Goal: Task Accomplishment & Management: Manage account settings

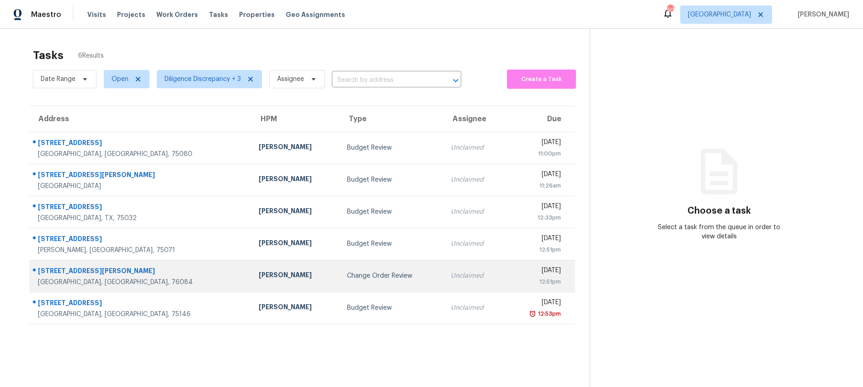
click at [361, 272] on div "Change Order Review" at bounding box center [392, 275] width 90 height 9
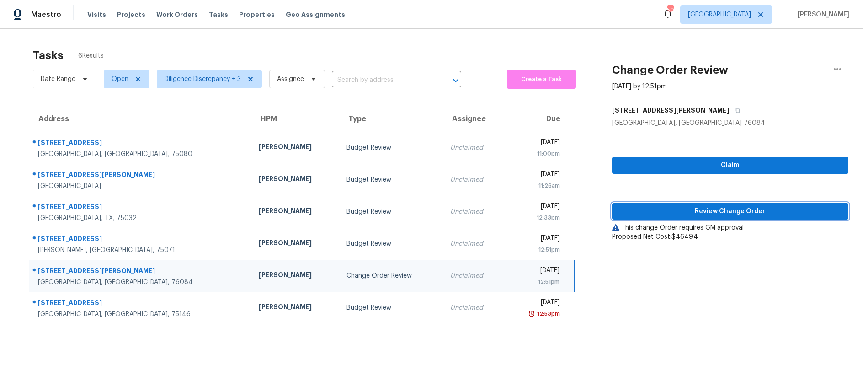
click at [691, 211] on span "Review Change Order" at bounding box center [730, 211] width 222 height 11
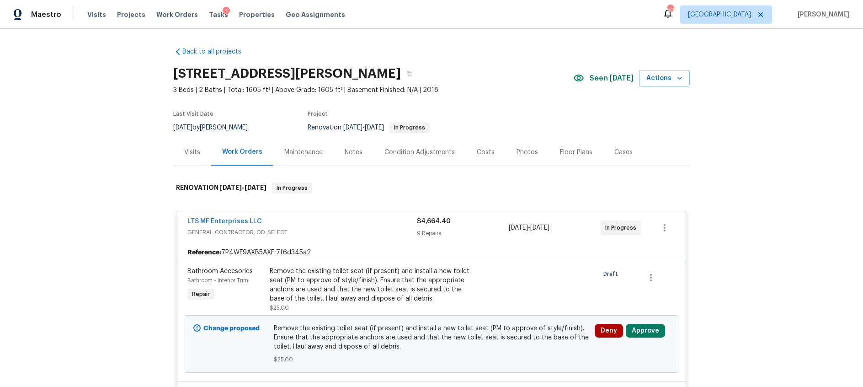
scroll to position [74, 0]
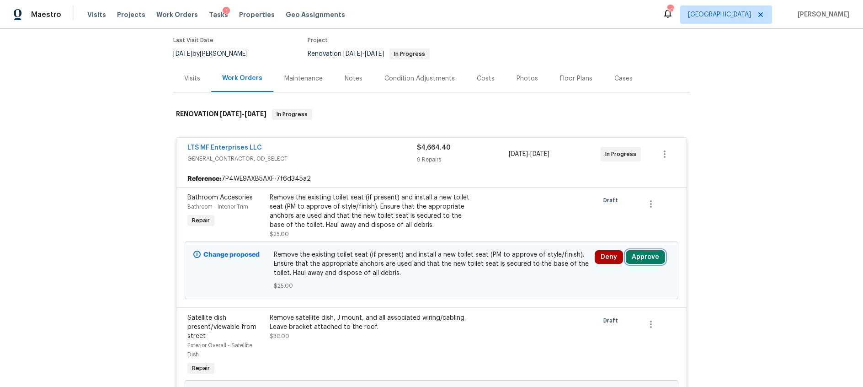
click at [640, 257] on button "Approve" at bounding box center [645, 257] width 39 height 14
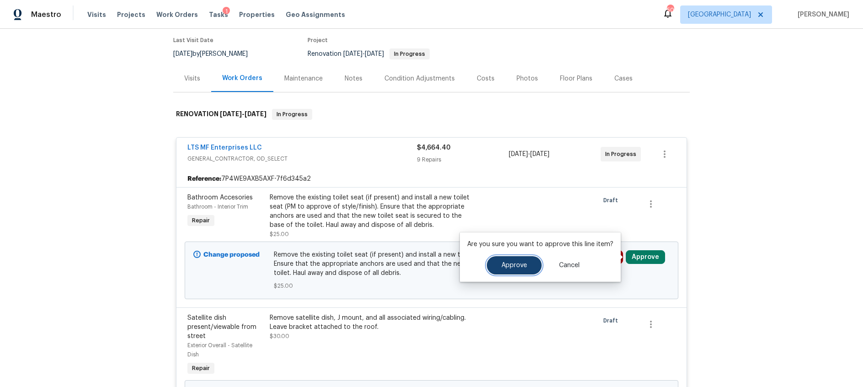
click at [512, 267] on span "Approve" at bounding box center [514, 265] width 26 height 7
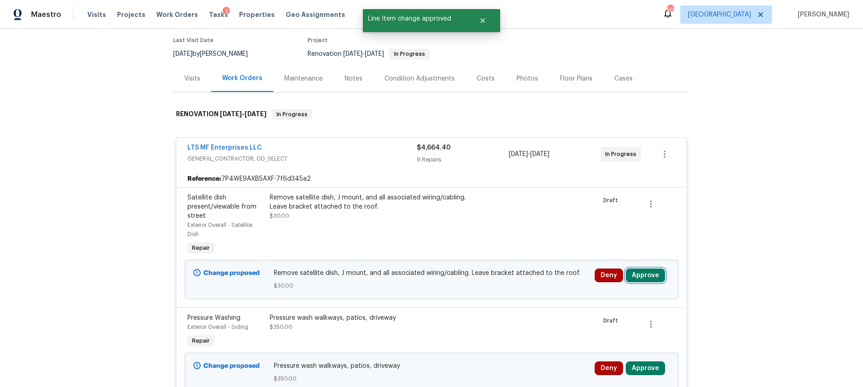
click at [651, 276] on button "Approve" at bounding box center [645, 275] width 39 height 14
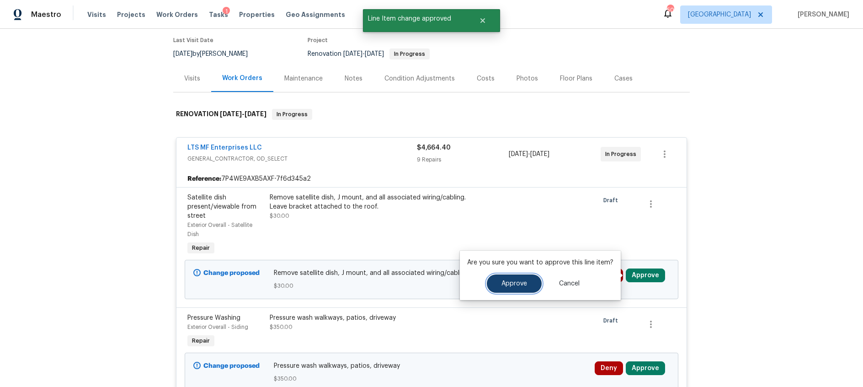
click at [514, 284] on span "Approve" at bounding box center [514, 283] width 26 height 7
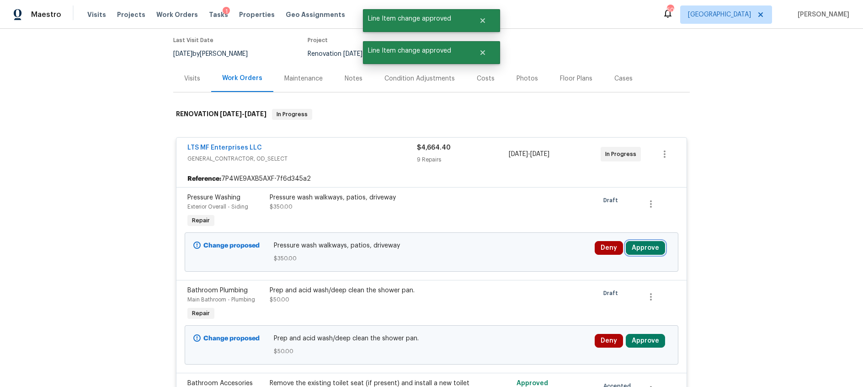
click at [646, 247] on button "Approve" at bounding box center [645, 248] width 39 height 14
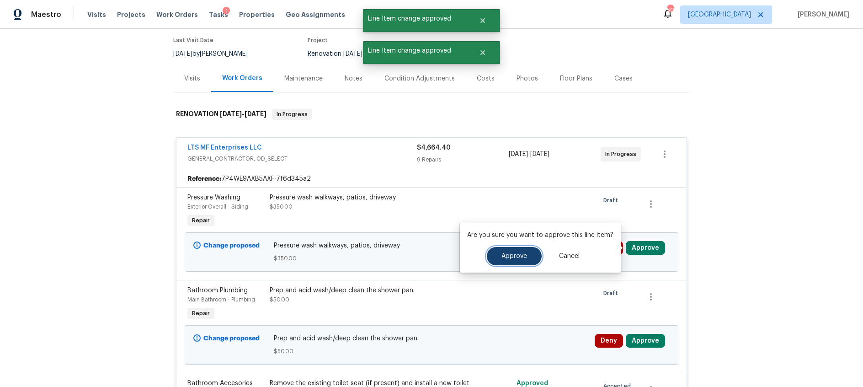
click at [522, 254] on span "Approve" at bounding box center [514, 256] width 26 height 7
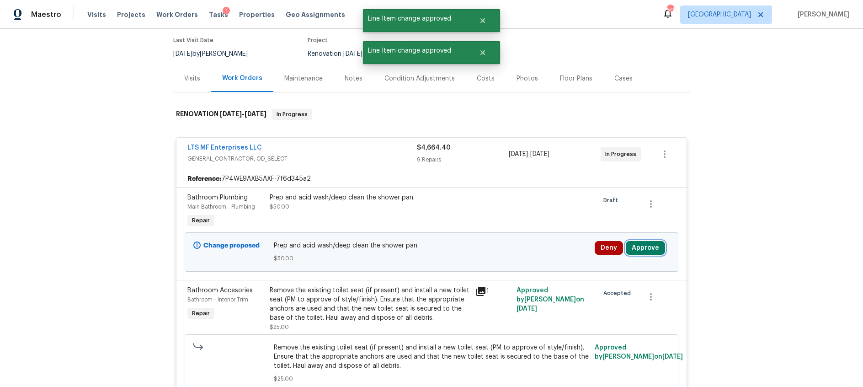
click at [639, 248] on button "Approve" at bounding box center [645, 248] width 39 height 14
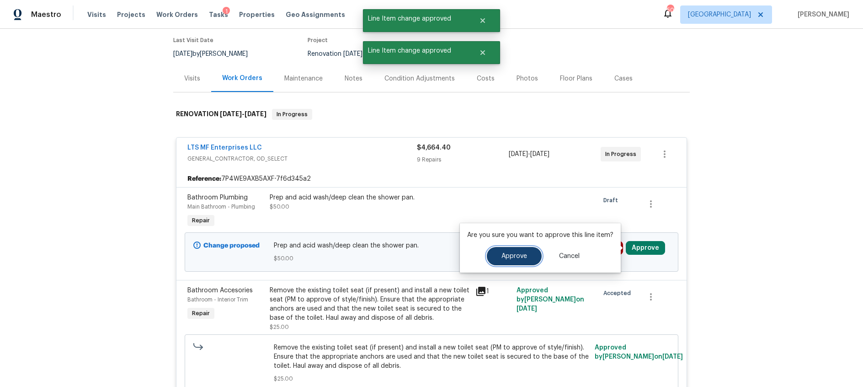
click at [491, 258] on button "Approve" at bounding box center [514, 256] width 55 height 18
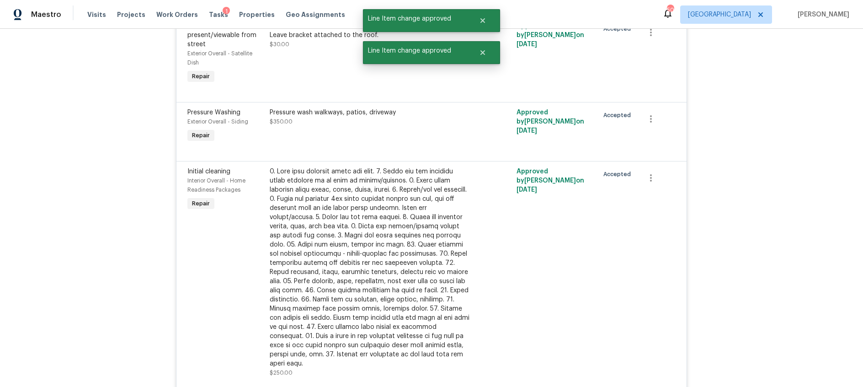
scroll to position [0, 0]
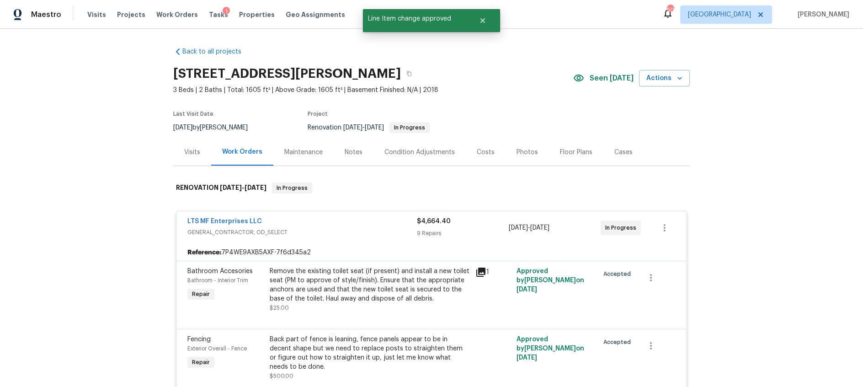
click at [482, 149] on div "Costs" at bounding box center [486, 152] width 18 height 9
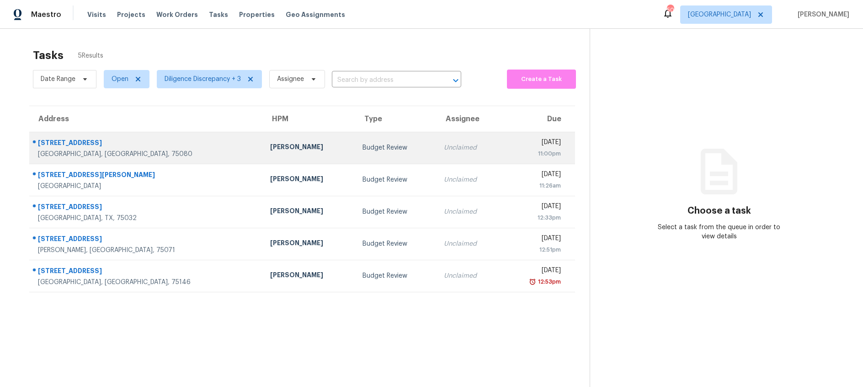
click at [362, 149] on div "Budget Review" at bounding box center [395, 147] width 67 height 9
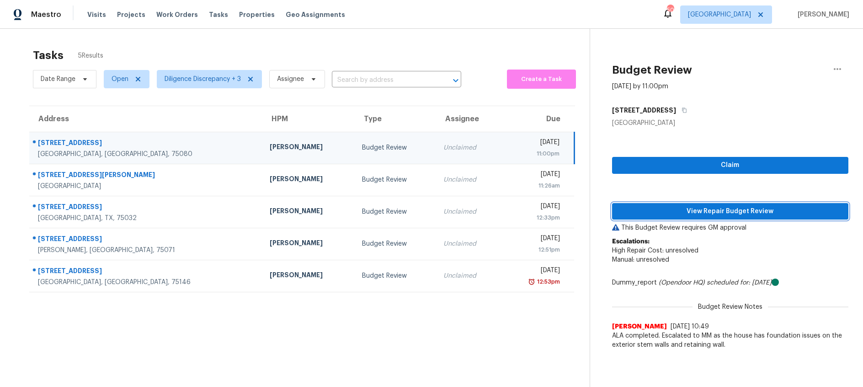
click at [674, 214] on span "View Repair Budget Review" at bounding box center [730, 211] width 222 height 11
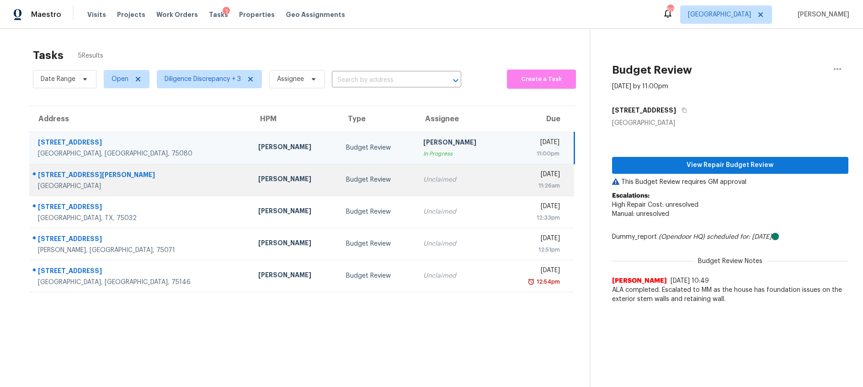
click at [385, 177] on tr "3627 Cauthorn Dr Dallas, TX, 75210 Francisco Balcazar Serrato Budget Review Unc…" at bounding box center [301, 180] width 545 height 32
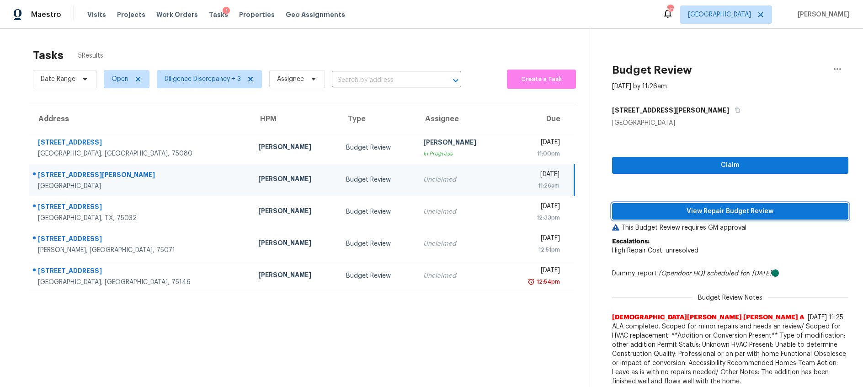
click at [682, 207] on span "View Repair Budget Review" at bounding box center [730, 211] width 222 height 11
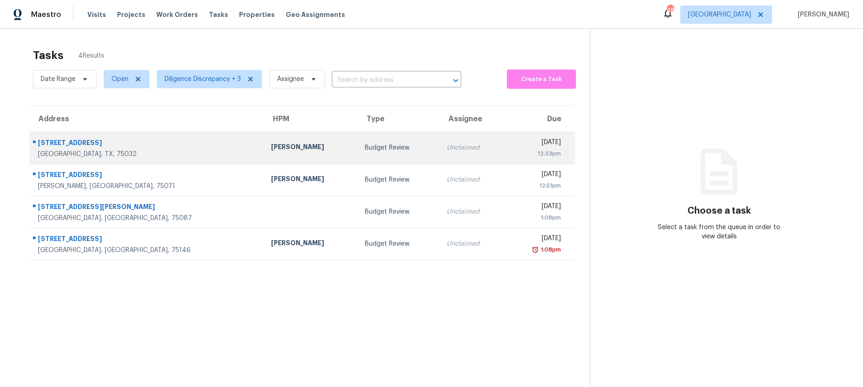
click at [365, 148] on div "Budget Review" at bounding box center [398, 147] width 67 height 9
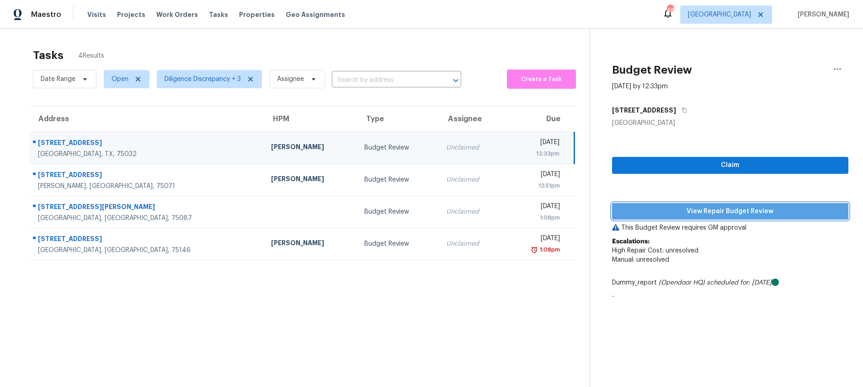
click at [734, 212] on span "View Repair Budget Review" at bounding box center [730, 211] width 222 height 11
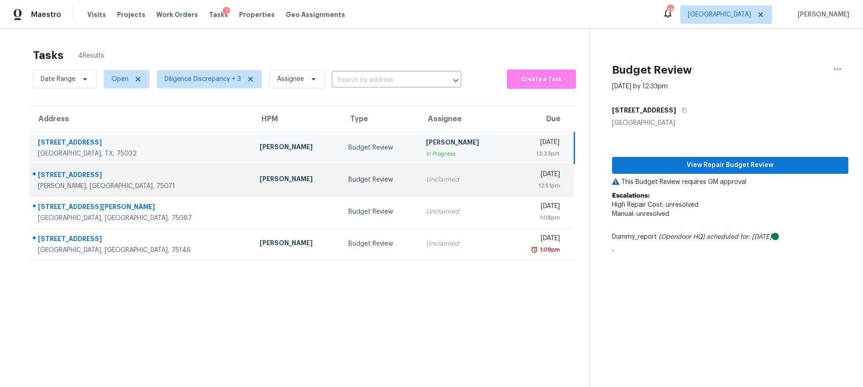
click at [348, 175] on div "Budget Review" at bounding box center [379, 179] width 63 height 9
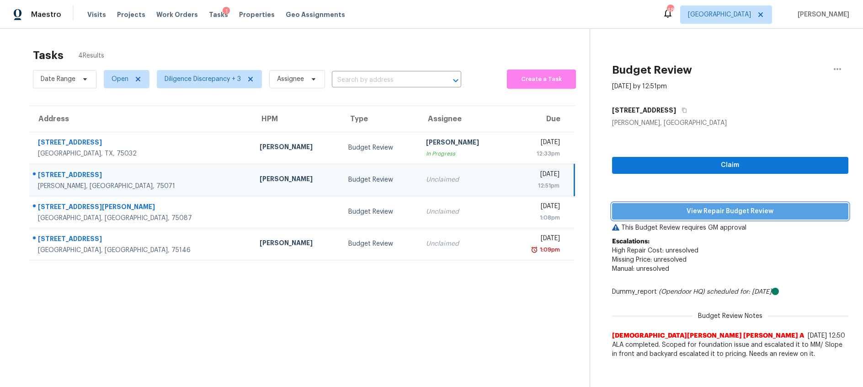
click at [740, 211] on span "View Repair Budget Review" at bounding box center [730, 211] width 222 height 11
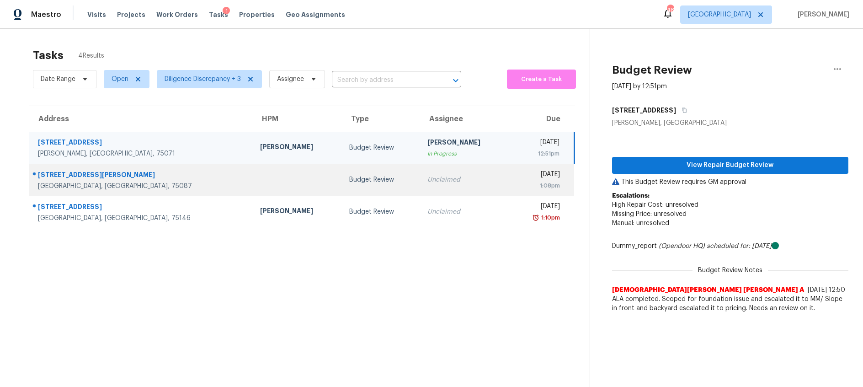
click at [349, 180] on div "Budget Review" at bounding box center [381, 179] width 64 height 9
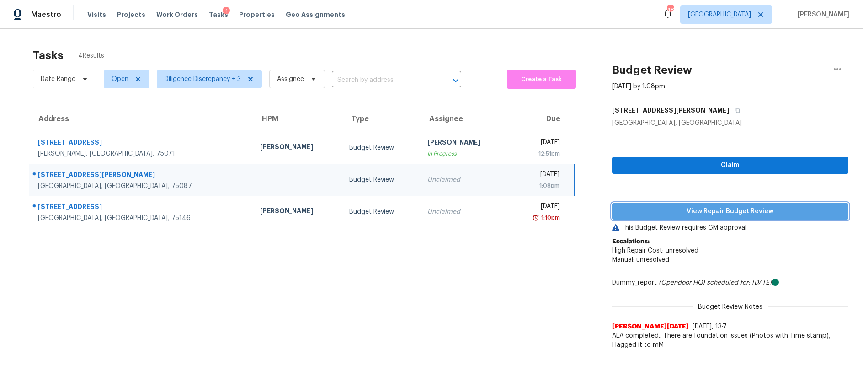
click at [645, 211] on span "View Repair Budget Review" at bounding box center [730, 211] width 222 height 11
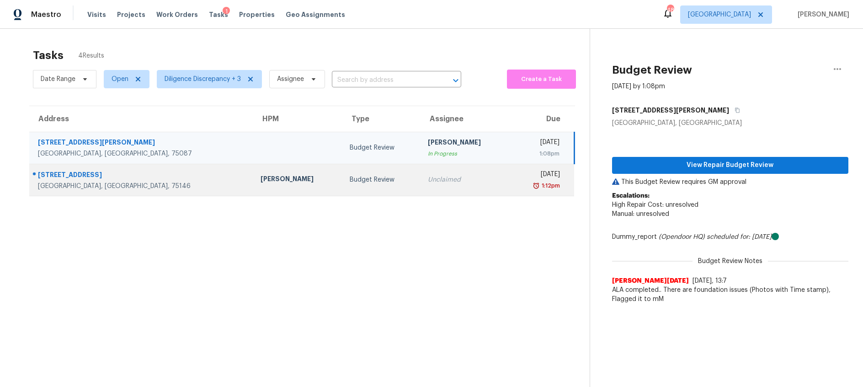
click at [350, 183] on div "Budget Review" at bounding box center [382, 179] width 64 height 9
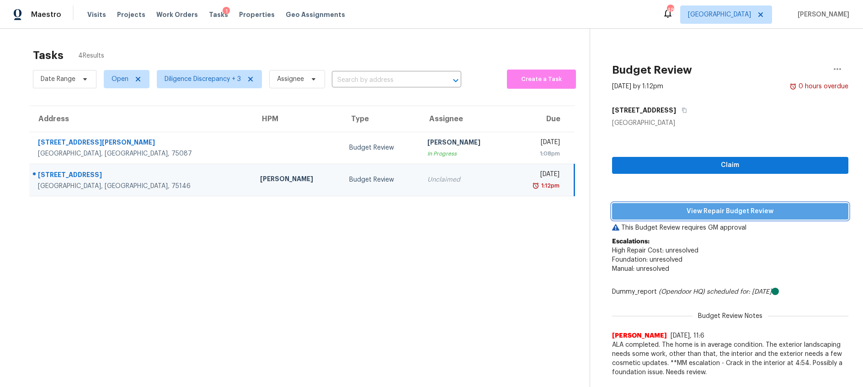
click at [665, 210] on span "View Repair Budget Review" at bounding box center [730, 211] width 222 height 11
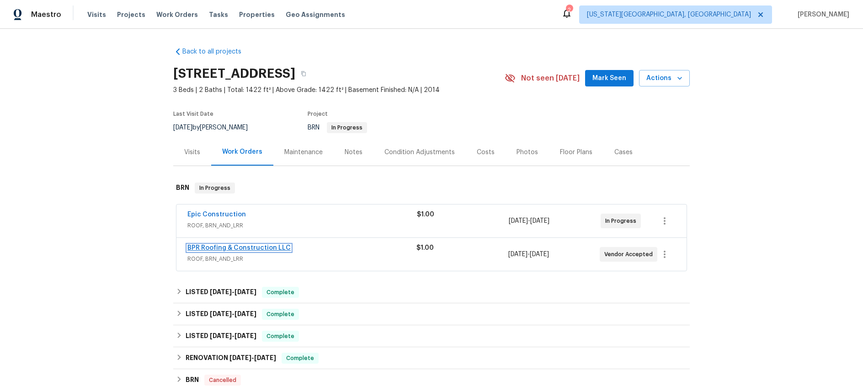
click at [270, 245] on link "BPR Roofing & Construction LLC" at bounding box center [238, 247] width 103 height 6
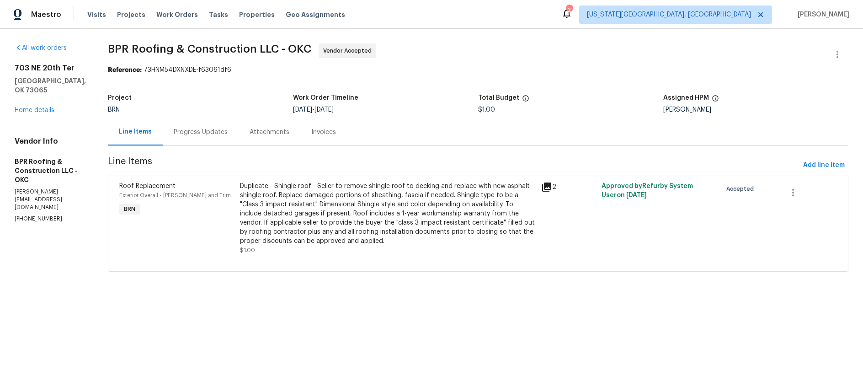
click at [191, 133] on div "Progress Updates" at bounding box center [201, 131] width 54 height 9
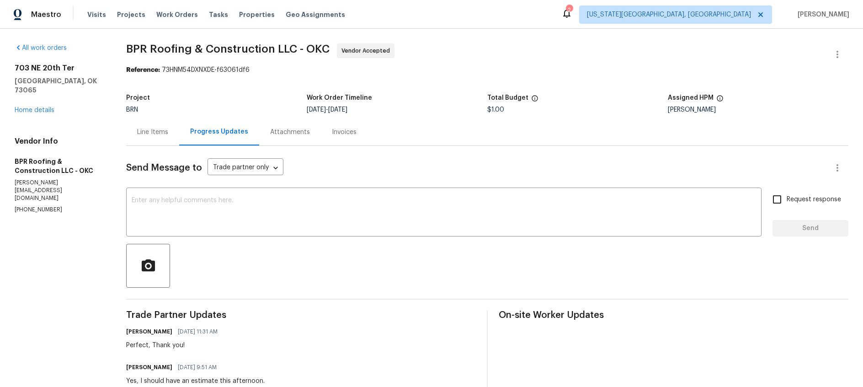
click at [149, 133] on div "Line Items" at bounding box center [152, 131] width 31 height 9
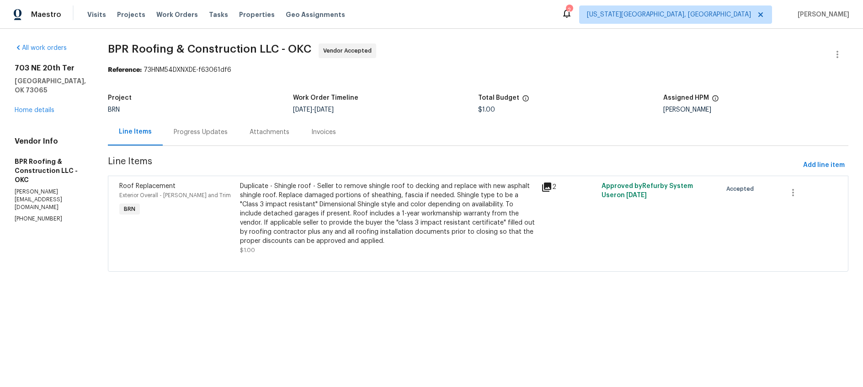
click at [543, 186] on icon at bounding box center [546, 186] width 9 height 9
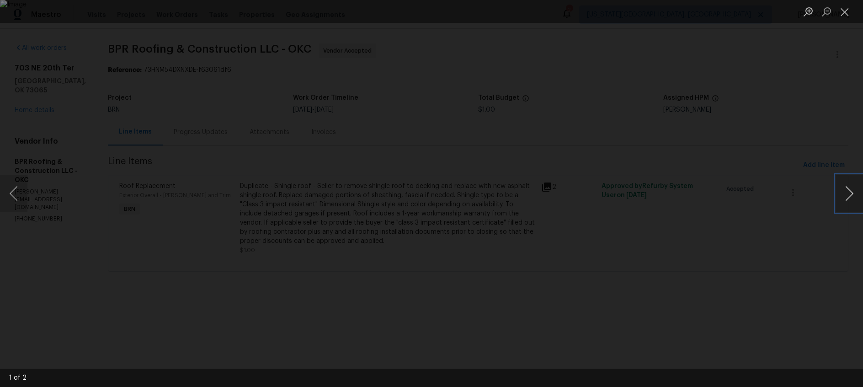
click at [856, 196] on button "Next image" at bounding box center [848, 193] width 27 height 37
click at [846, 14] on button "Close lightbox" at bounding box center [844, 12] width 18 height 16
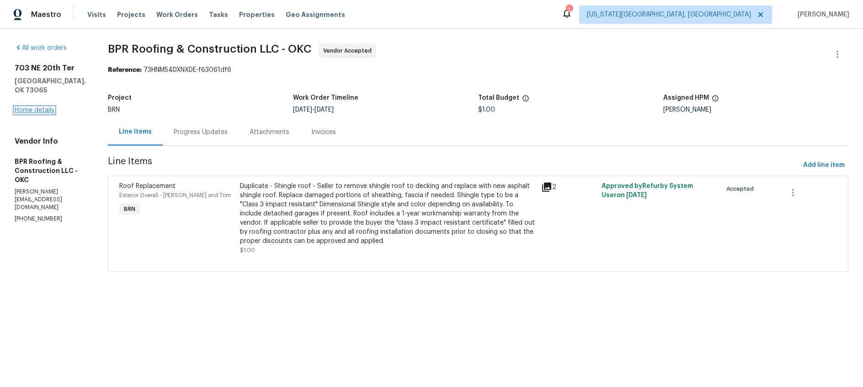
click at [34, 107] on link "Home details" at bounding box center [35, 110] width 40 height 6
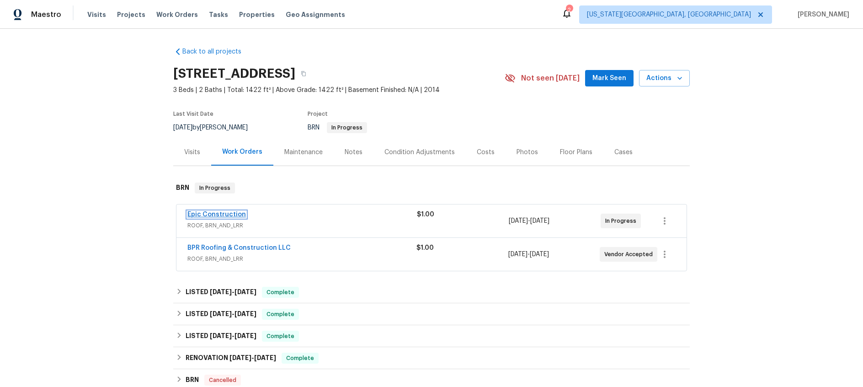
click at [220, 213] on link "Epic Construction" at bounding box center [216, 214] width 58 height 6
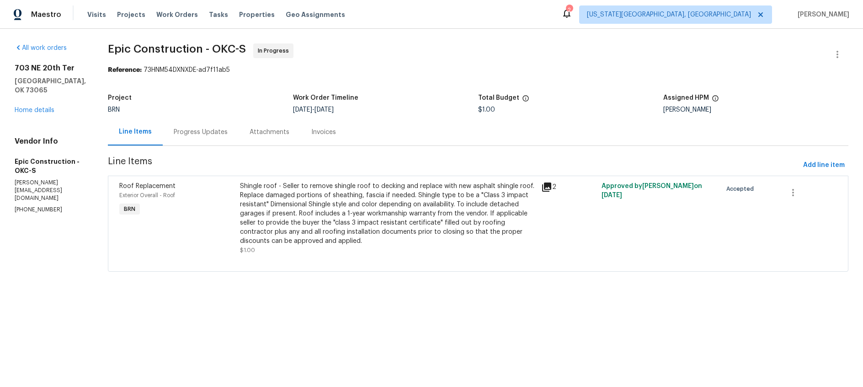
click at [174, 132] on div "Progress Updates" at bounding box center [201, 131] width 54 height 9
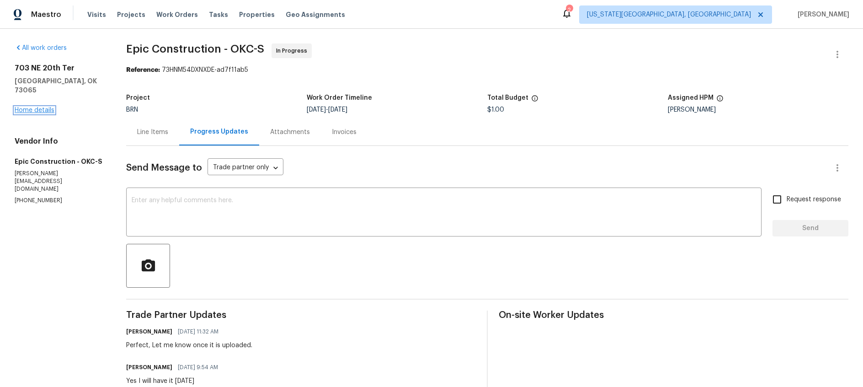
click at [32, 107] on link "Home details" at bounding box center [35, 110] width 40 height 6
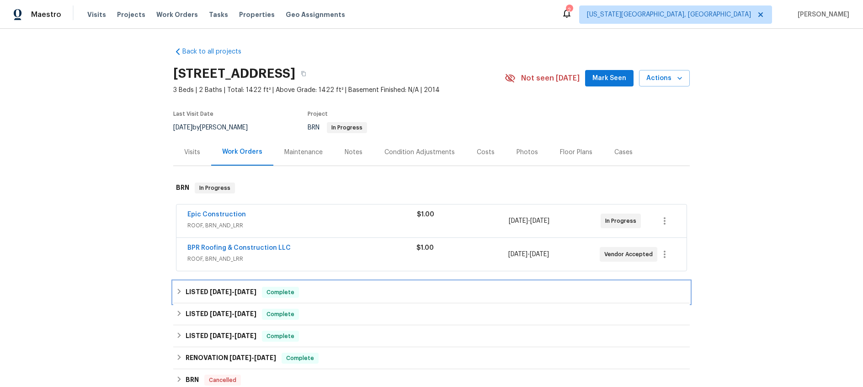
click at [241, 291] on span "3/25/25" at bounding box center [245, 291] width 22 height 6
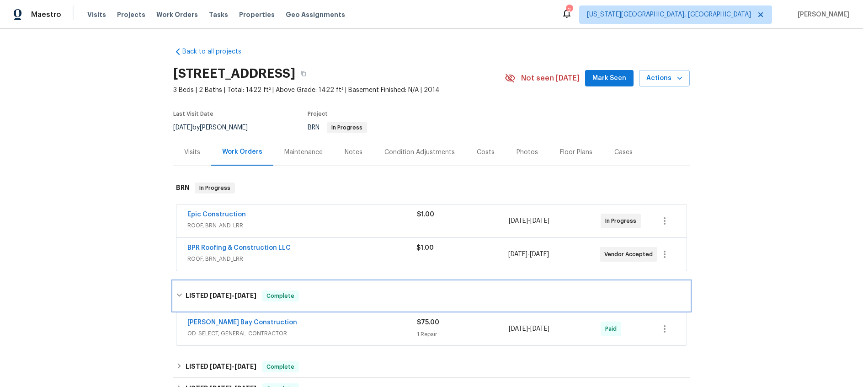
click at [241, 291] on h6 "LISTED 3/24/25 - 3/25/25" at bounding box center [221, 295] width 71 height 11
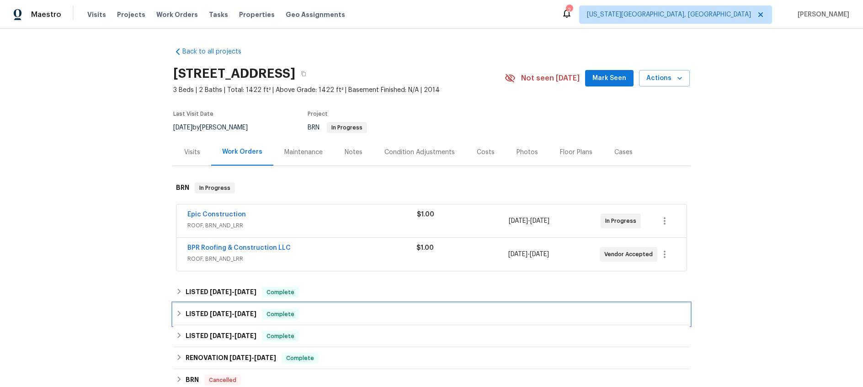
click at [245, 317] on h6 "LISTED 2/19/25 - 2/24/25" at bounding box center [221, 313] width 71 height 11
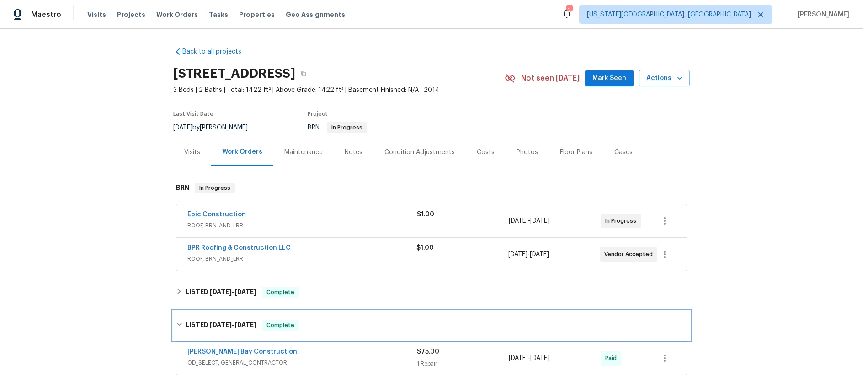
click at [249, 320] on h6 "LISTED 2/19/25 - 2/24/25" at bounding box center [221, 324] width 71 height 11
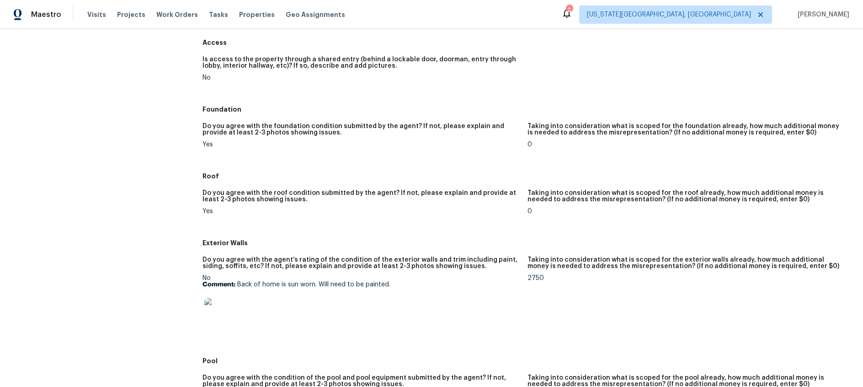
scroll to position [233, 0]
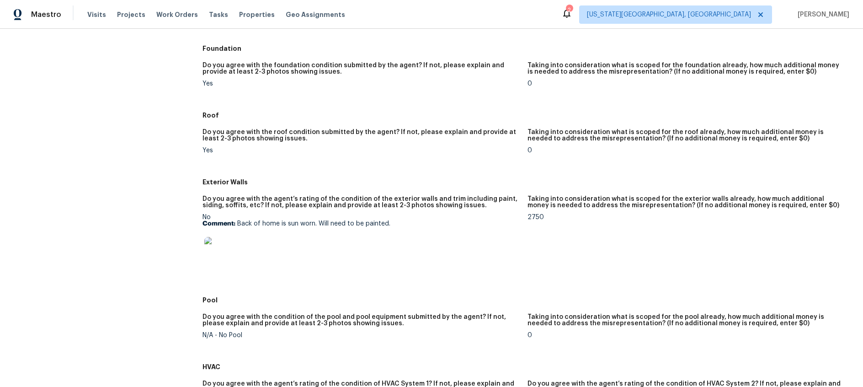
click at [219, 249] on img at bounding box center [218, 251] width 29 height 29
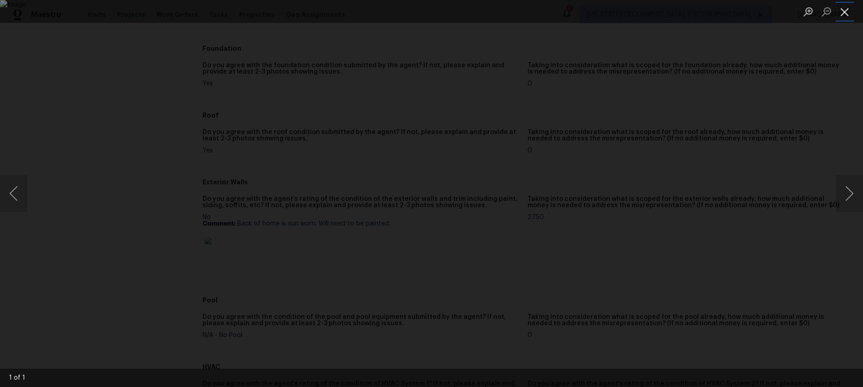
click at [848, 10] on button "Close lightbox" at bounding box center [844, 12] width 18 height 16
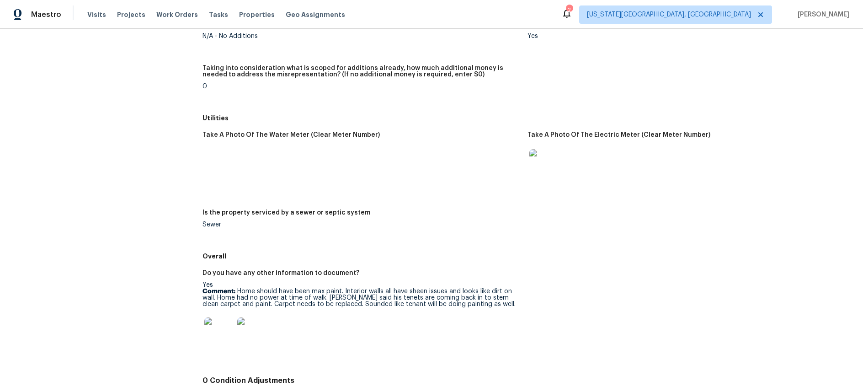
scroll to position [1149, 0]
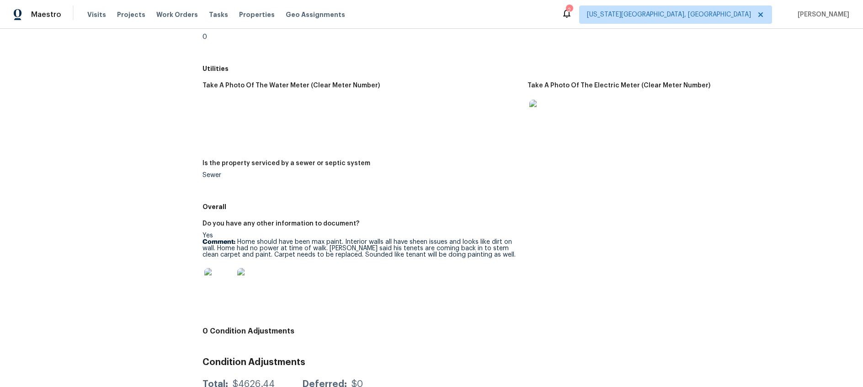
click at [210, 285] on img at bounding box center [218, 282] width 29 height 29
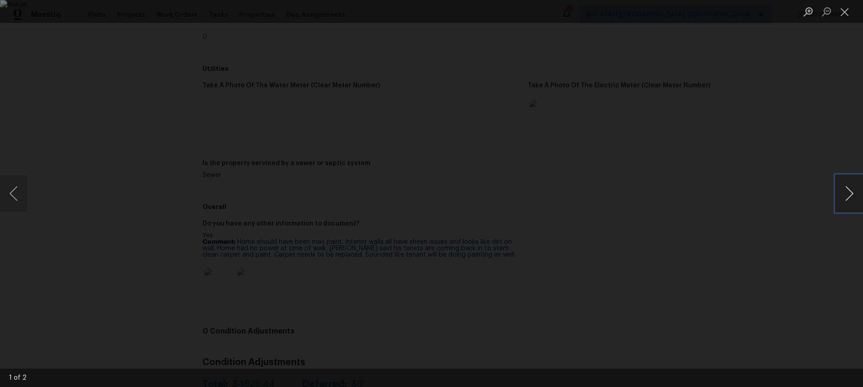
click at [845, 194] on button "Next image" at bounding box center [848, 193] width 27 height 37
click at [845, 193] on button "Next image" at bounding box center [848, 193] width 27 height 37
click at [839, 13] on button "Close lightbox" at bounding box center [844, 12] width 18 height 16
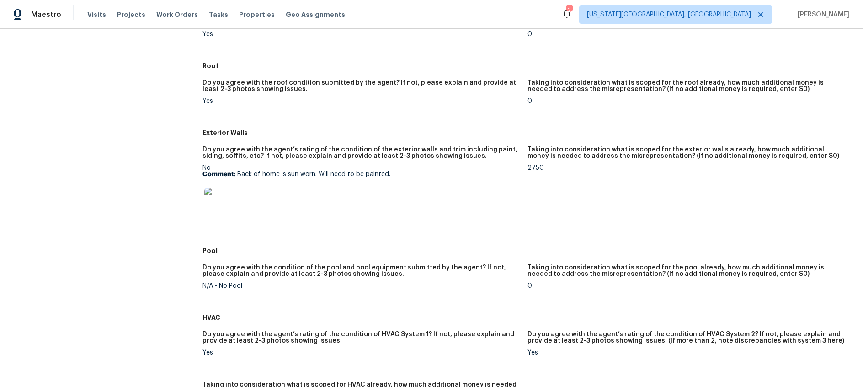
scroll to position [0, 0]
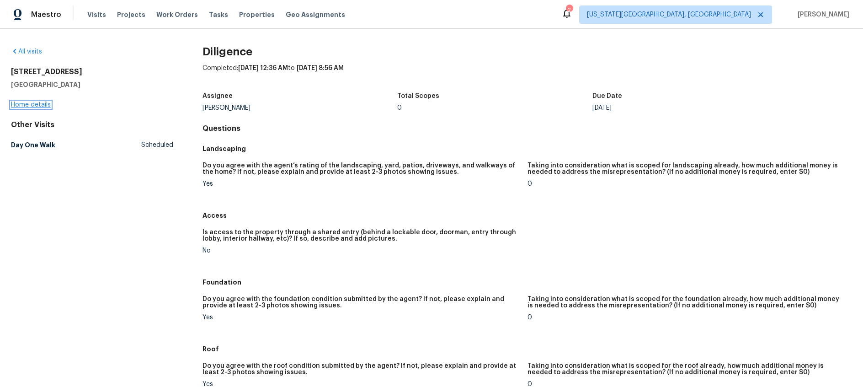
click at [26, 105] on link "Home details" at bounding box center [31, 104] width 40 height 6
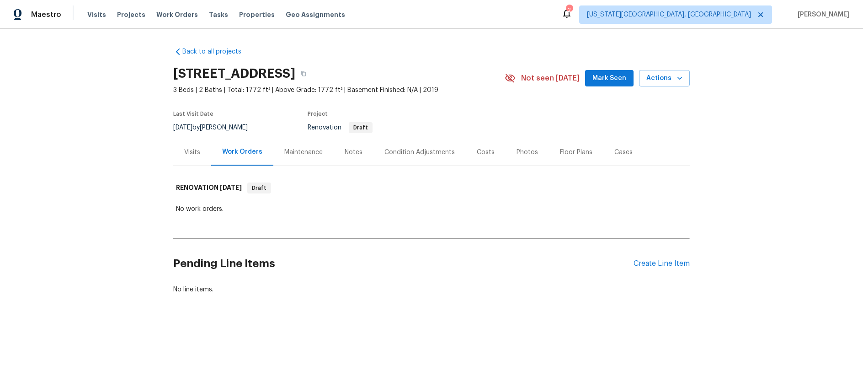
click at [421, 151] on div "Condition Adjustments" at bounding box center [419, 152] width 70 height 9
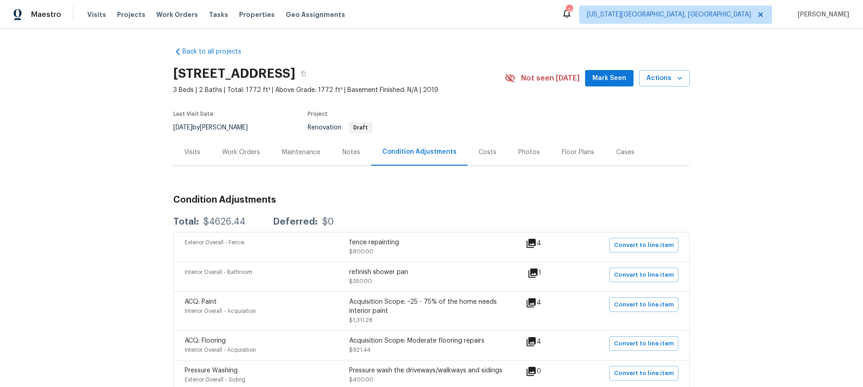
click at [534, 244] on icon at bounding box center [530, 243] width 9 height 9
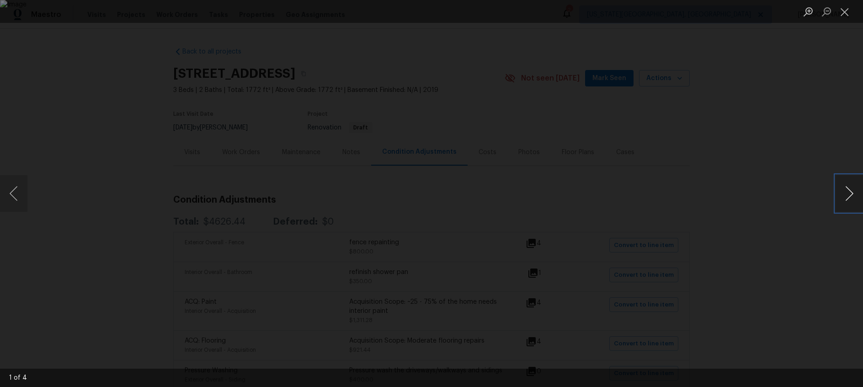
click at [854, 193] on button "Next image" at bounding box center [848, 193] width 27 height 37
click at [851, 8] on button "Close lightbox" at bounding box center [844, 12] width 18 height 16
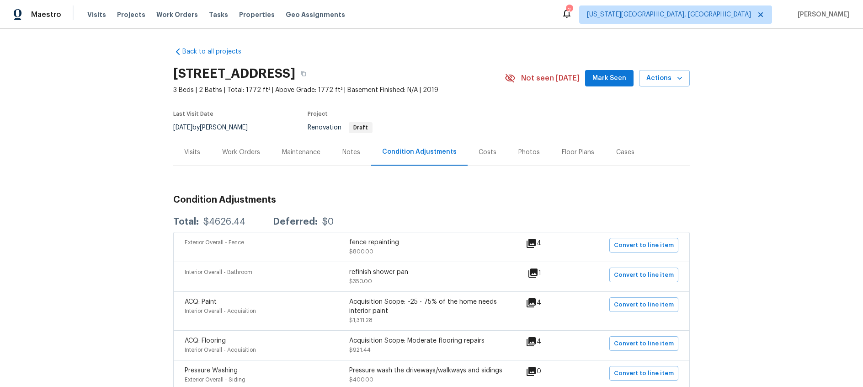
click at [537, 275] on icon at bounding box center [532, 272] width 9 height 9
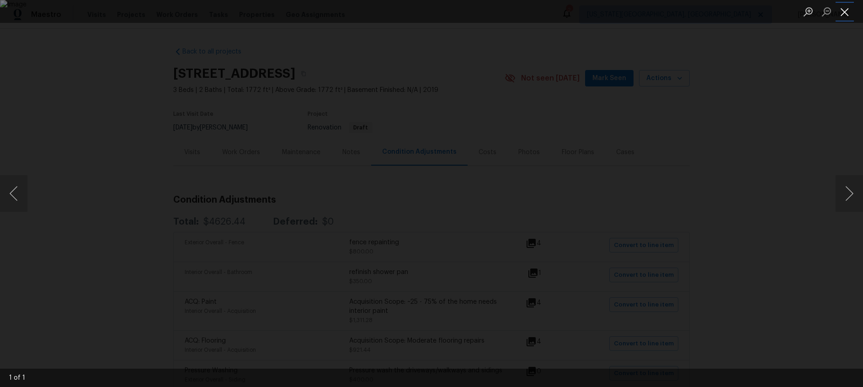
click at [841, 11] on button "Close lightbox" at bounding box center [844, 12] width 18 height 16
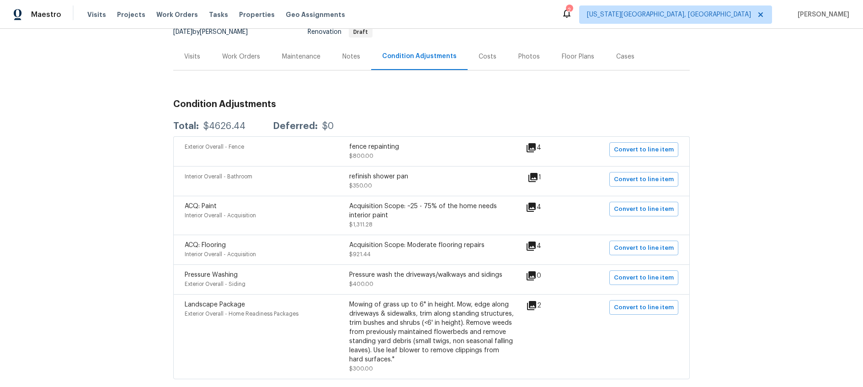
scroll to position [96, 0]
click at [536, 244] on icon at bounding box center [530, 245] width 9 height 9
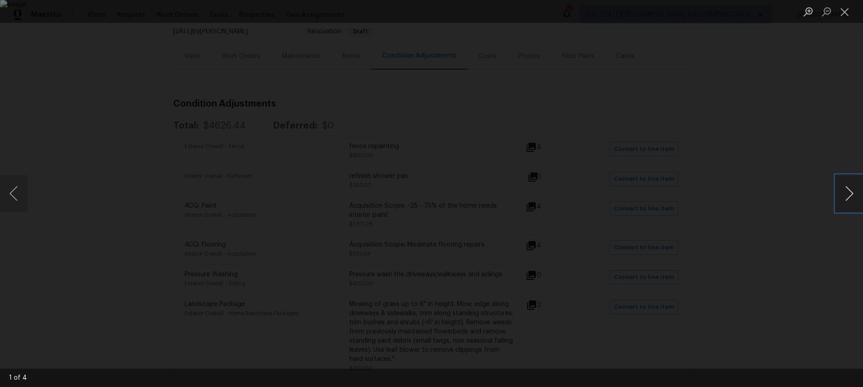
click at [851, 194] on button "Next image" at bounding box center [848, 193] width 27 height 37
click at [847, 14] on button "Close lightbox" at bounding box center [844, 12] width 18 height 16
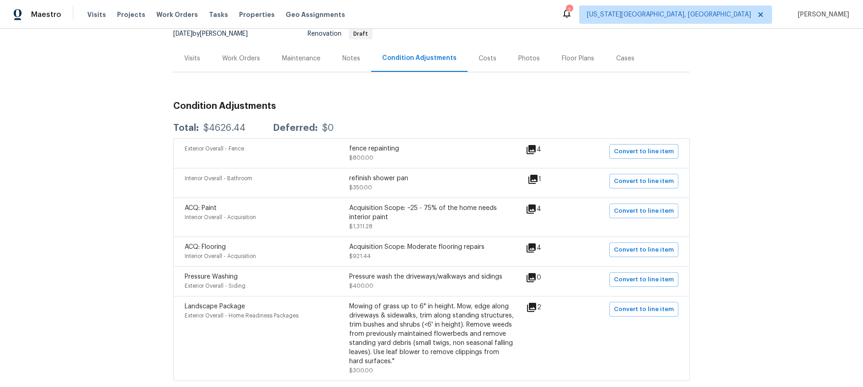
scroll to position [95, 0]
click at [536, 273] on icon at bounding box center [530, 276] width 9 height 9
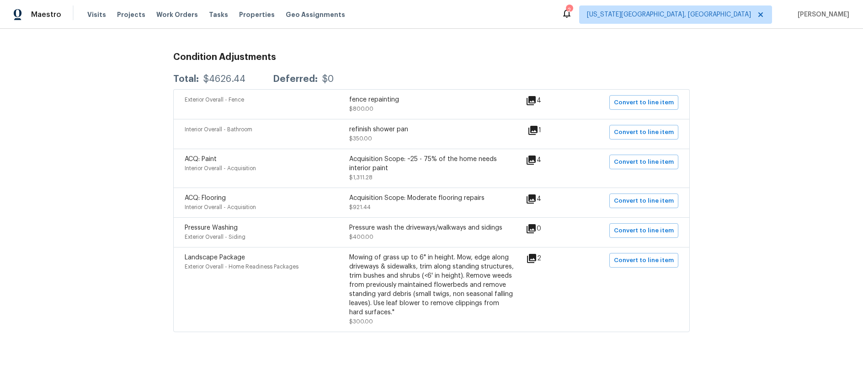
click at [535, 255] on icon at bounding box center [531, 258] width 9 height 9
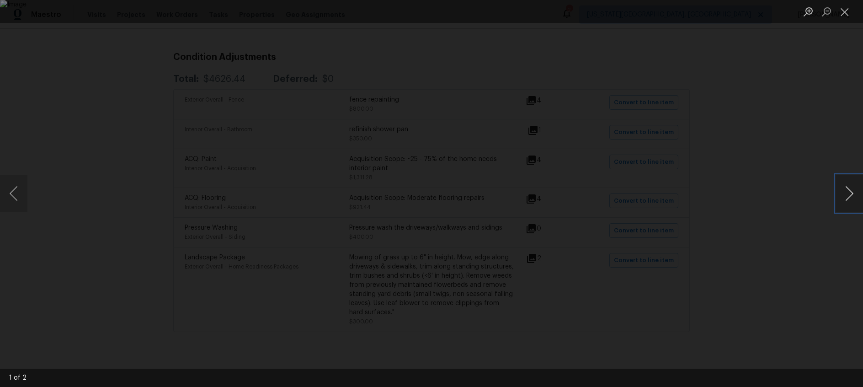
click at [844, 194] on button "Next image" at bounding box center [848, 193] width 27 height 37
click at [845, 11] on button "Close lightbox" at bounding box center [844, 12] width 18 height 16
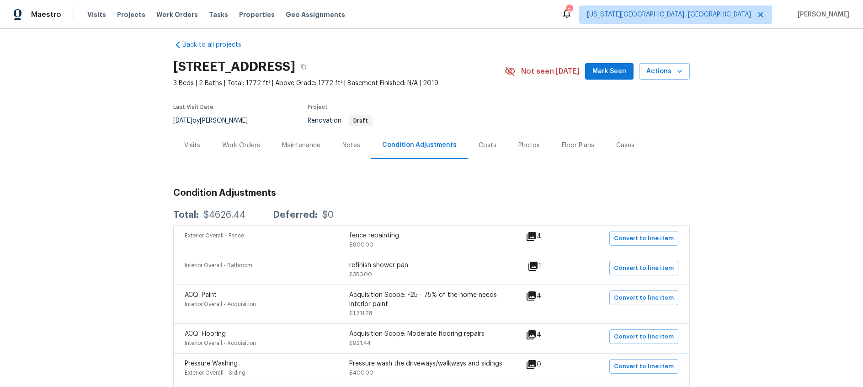
scroll to position [7, 0]
click at [472, 145] on div "Costs" at bounding box center [487, 144] width 40 height 27
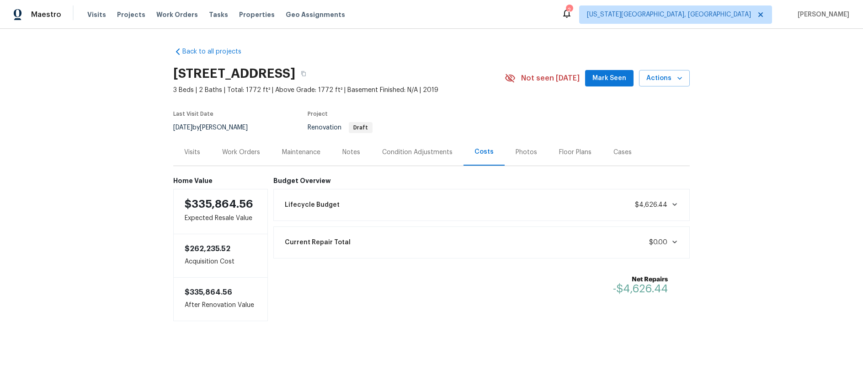
click at [676, 203] on icon at bounding box center [674, 204] width 5 height 3
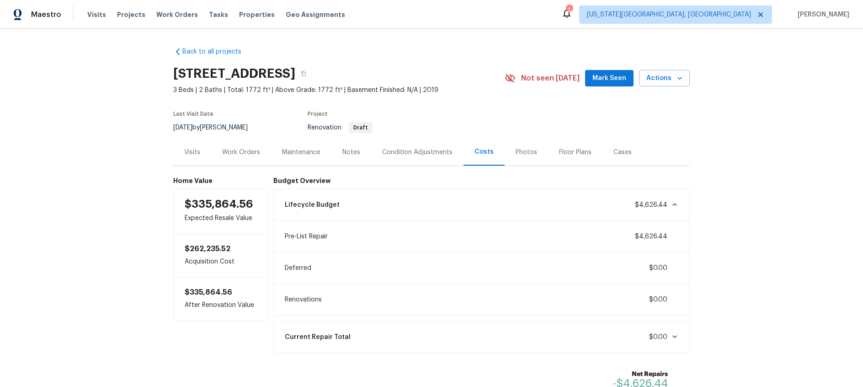
click at [676, 203] on icon at bounding box center [674, 204] width 7 height 7
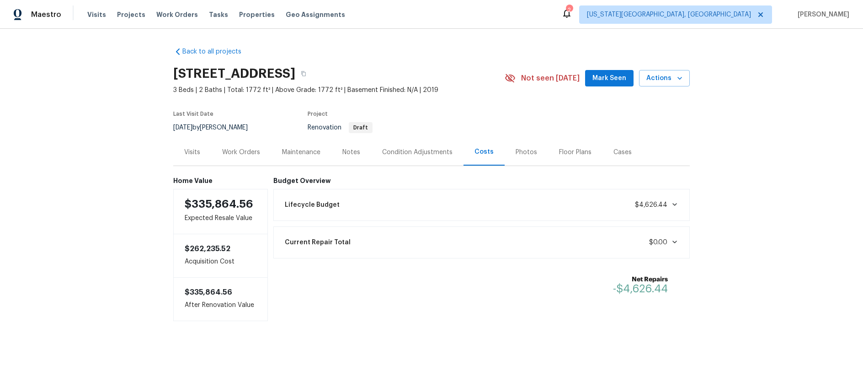
click at [193, 157] on div "Visits" at bounding box center [192, 151] width 38 height 27
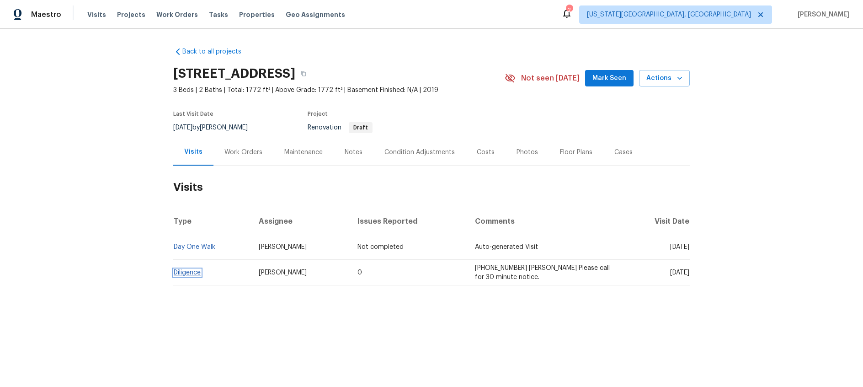
click at [193, 274] on link "Diligence" at bounding box center [187, 272] width 27 height 6
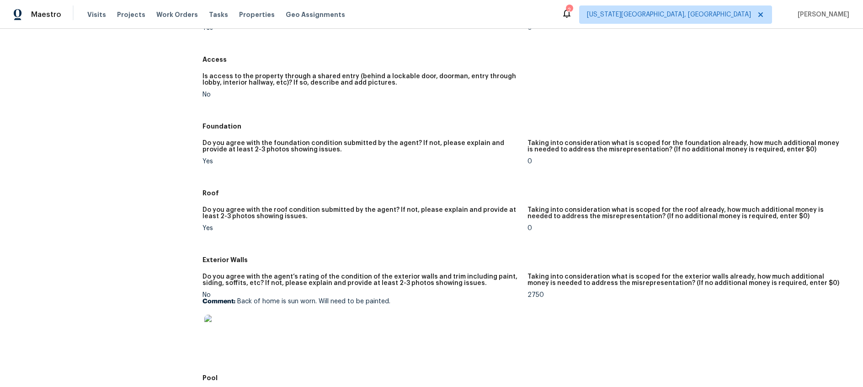
scroll to position [200, 0]
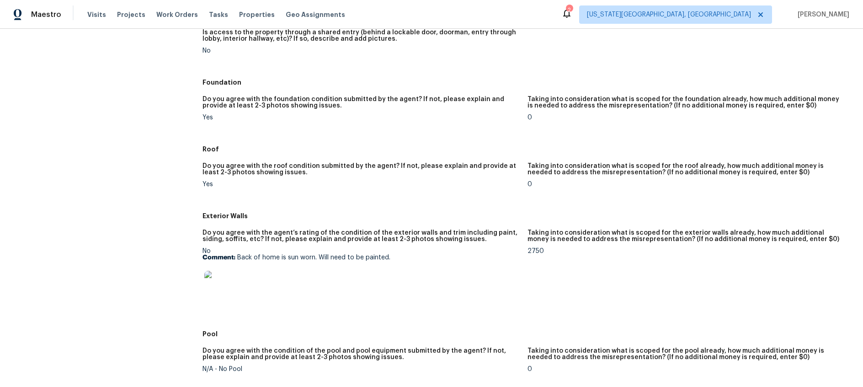
click at [223, 289] on img at bounding box center [218, 284] width 29 height 29
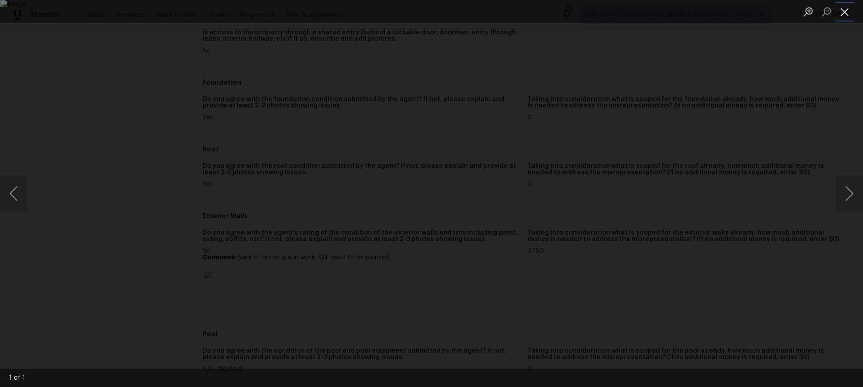
click at [846, 13] on button "Close lightbox" at bounding box center [844, 12] width 18 height 16
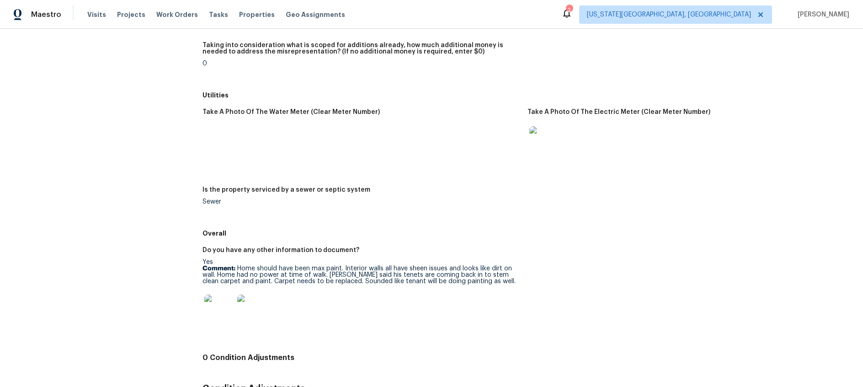
scroll to position [1206, 0]
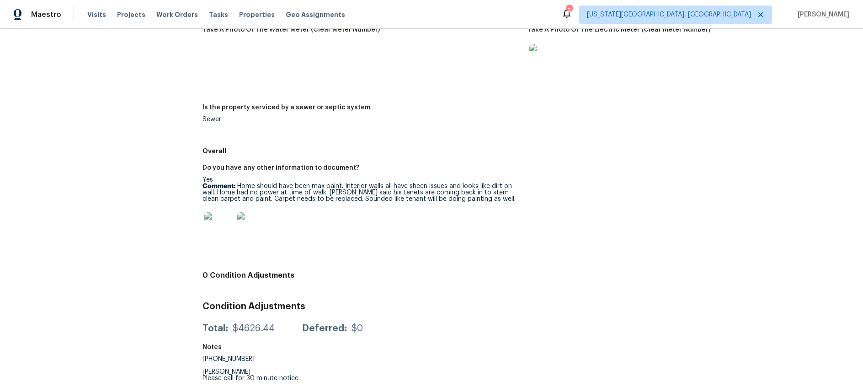
click at [215, 226] on img at bounding box center [218, 226] width 29 height 29
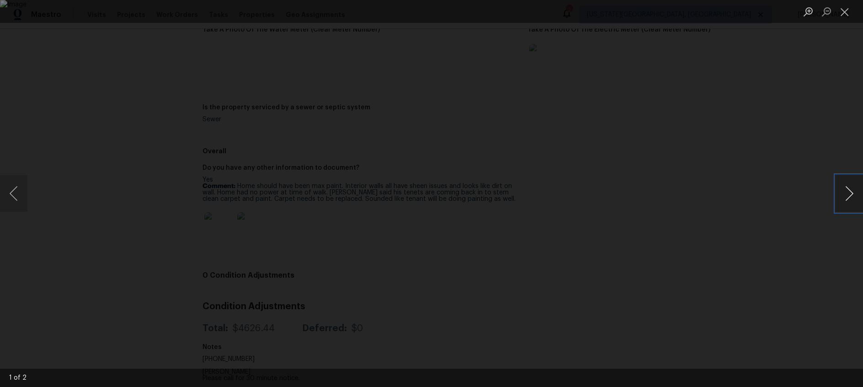
click at [849, 195] on button "Next image" at bounding box center [848, 193] width 27 height 37
click at [844, 13] on button "Close lightbox" at bounding box center [844, 12] width 18 height 16
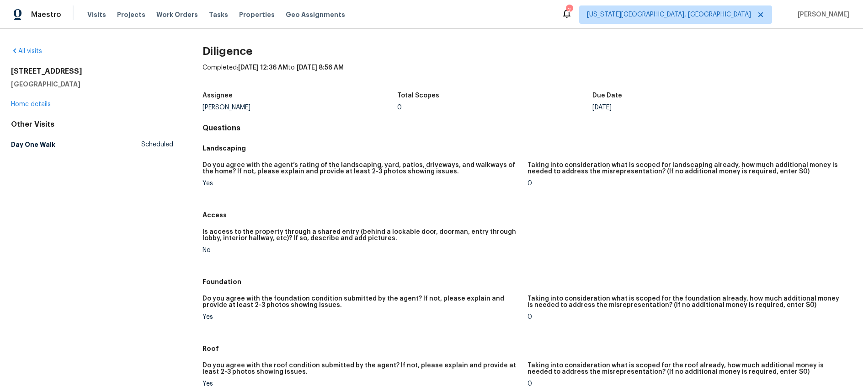
scroll to position [0, 0]
click at [37, 104] on link "Home details" at bounding box center [31, 104] width 40 height 6
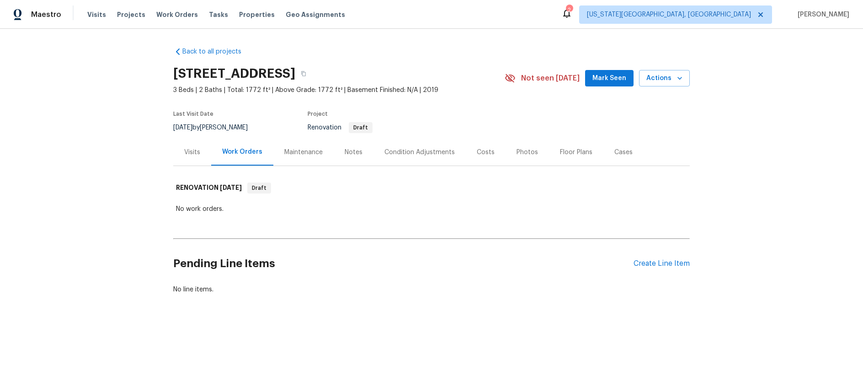
click at [402, 149] on div "Condition Adjustments" at bounding box center [419, 152] width 70 height 9
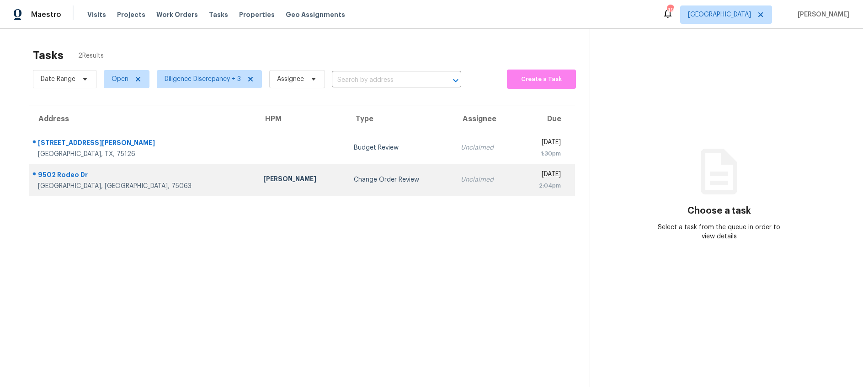
click at [354, 179] on div "Change Order Review" at bounding box center [400, 179] width 92 height 9
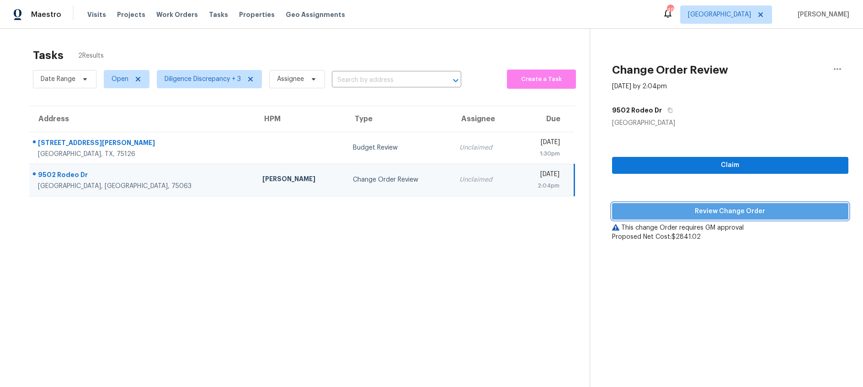
click at [649, 209] on span "Review Change Order" at bounding box center [730, 211] width 222 height 11
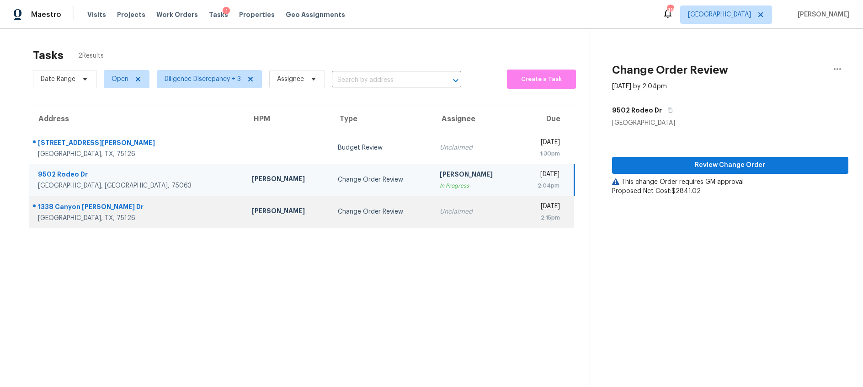
click at [338, 212] on div "Change Order Review" at bounding box center [381, 211] width 87 height 9
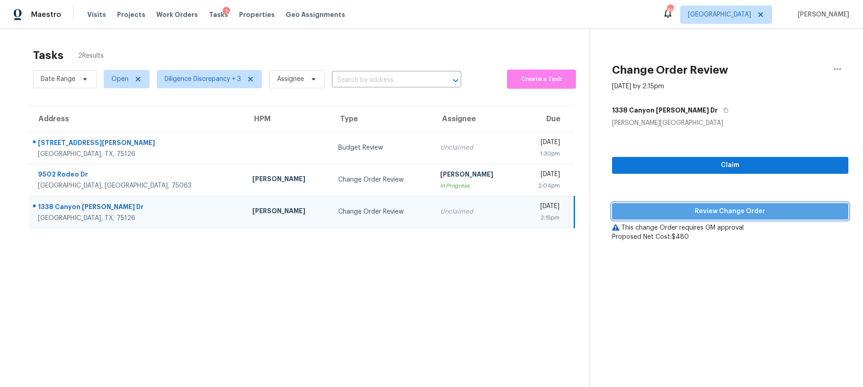
click at [667, 212] on span "Review Change Order" at bounding box center [730, 211] width 222 height 11
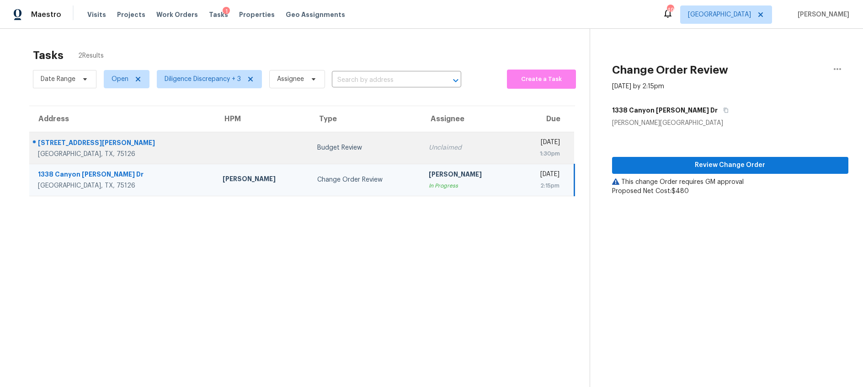
click at [310, 146] on td "Budget Review" at bounding box center [366, 148] width 112 height 32
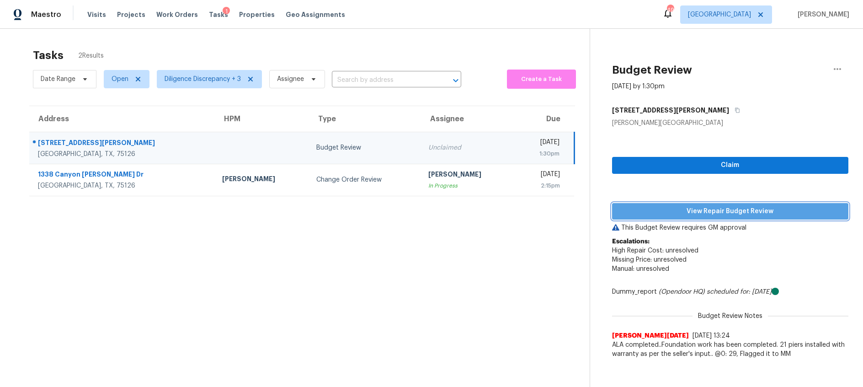
click at [665, 209] on span "View Repair Budget Review" at bounding box center [730, 211] width 222 height 11
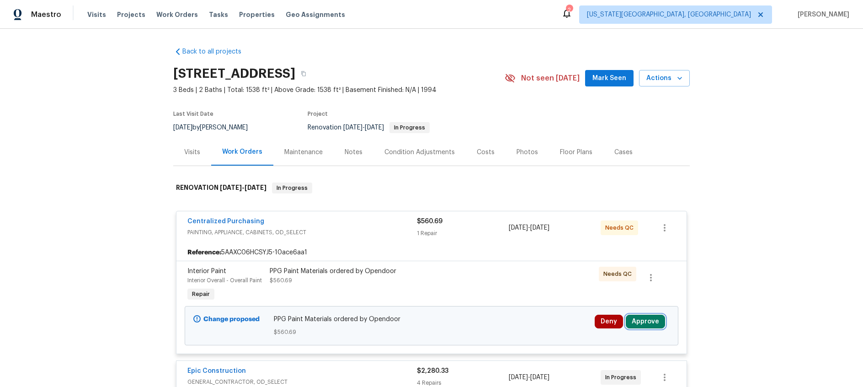
click at [647, 320] on button "Approve" at bounding box center [645, 321] width 39 height 14
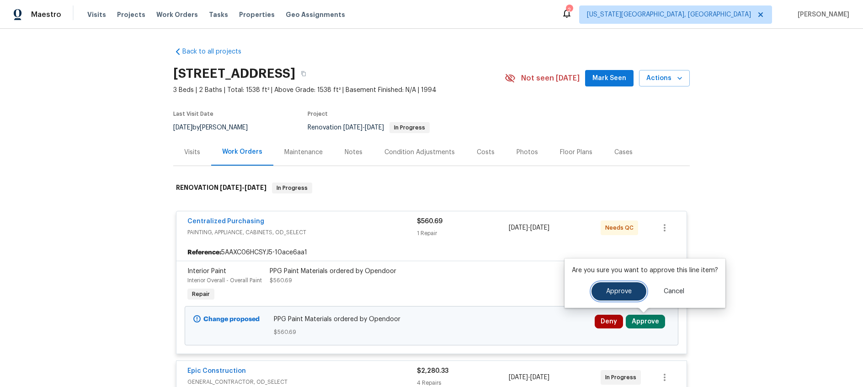
click at [612, 285] on button "Approve" at bounding box center [618, 291] width 55 height 18
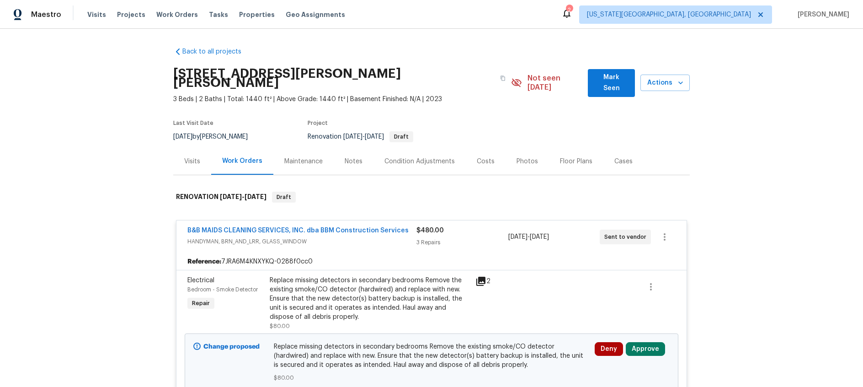
click at [488, 157] on div "Costs" at bounding box center [486, 161] width 18 height 9
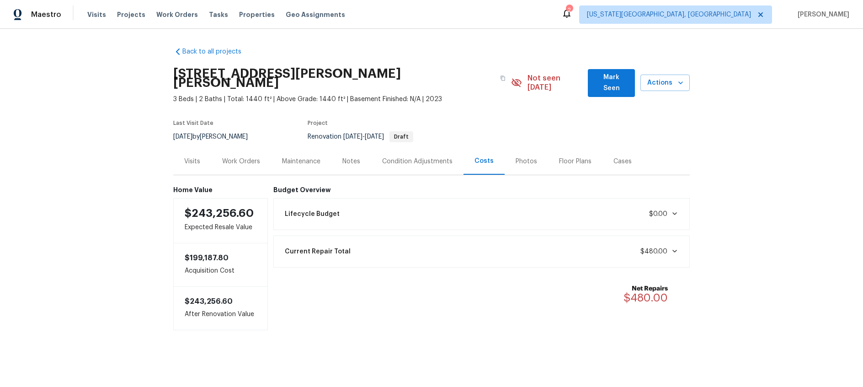
click at [679, 204] on div "Lifecycle Budget $0.00" at bounding box center [481, 214] width 405 height 20
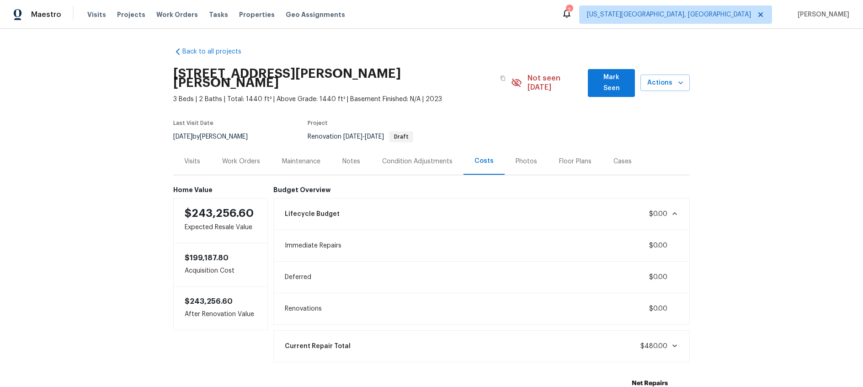
click at [679, 204] on div "Lifecycle Budget $0.00" at bounding box center [481, 214] width 405 height 20
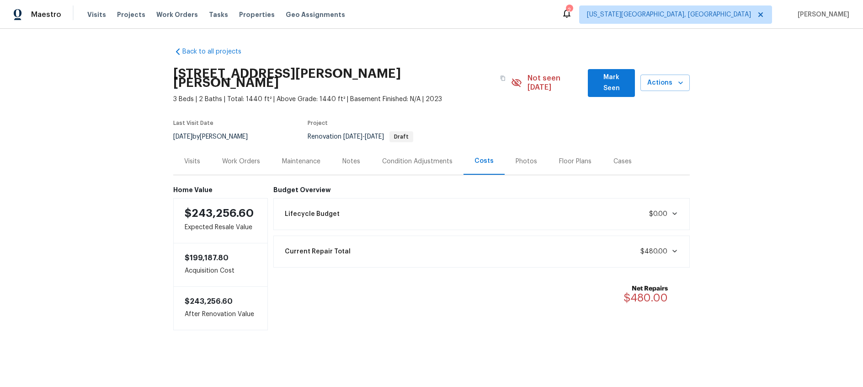
click at [412, 157] on div "Condition Adjustments" at bounding box center [417, 161] width 70 height 9
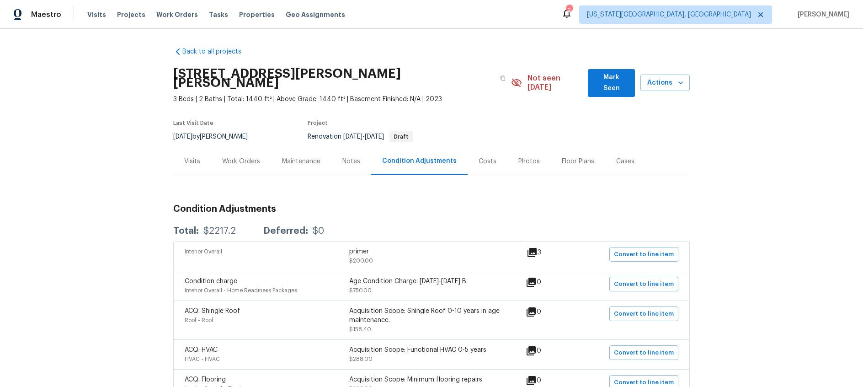
click at [248, 157] on div "Work Orders" at bounding box center [241, 161] width 38 height 9
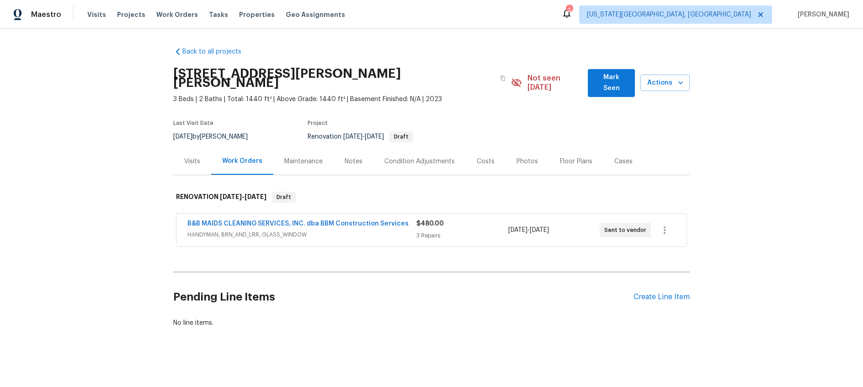
click at [366, 230] on div "B&B MAIDS CLEANING SERVICES, INC. dba BBM Construction Services HANDYMAN, BRN_A…" at bounding box center [301, 230] width 229 height 22
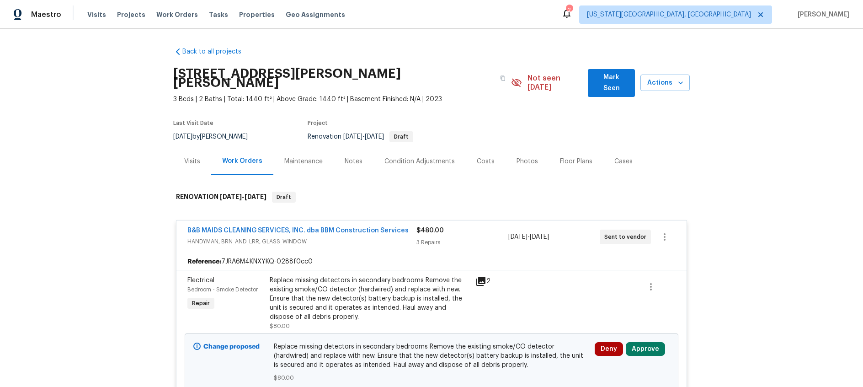
click at [488, 157] on div "Costs" at bounding box center [486, 161] width 18 height 9
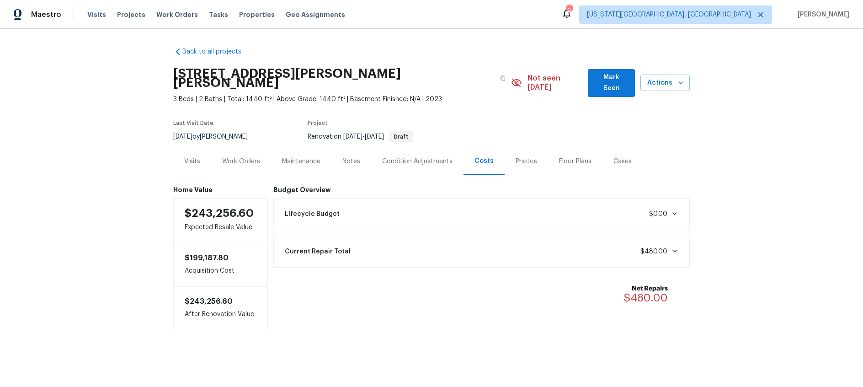
click at [234, 157] on div "Work Orders" at bounding box center [241, 161] width 38 height 9
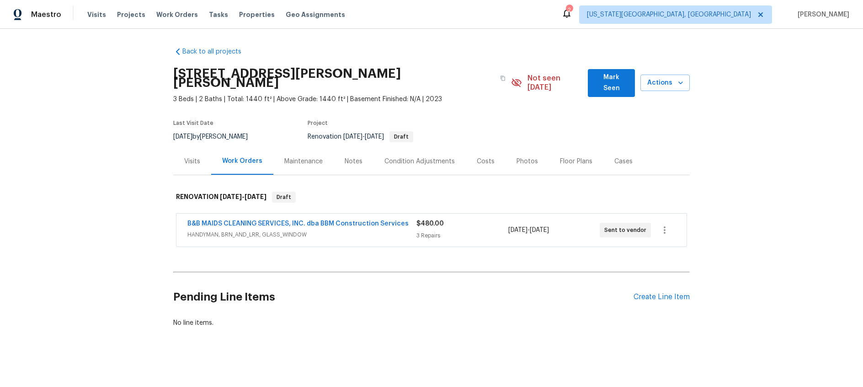
click at [361, 230] on span "HANDYMAN, BRN_AND_LRR, GLASS_WINDOW" at bounding box center [301, 234] width 229 height 9
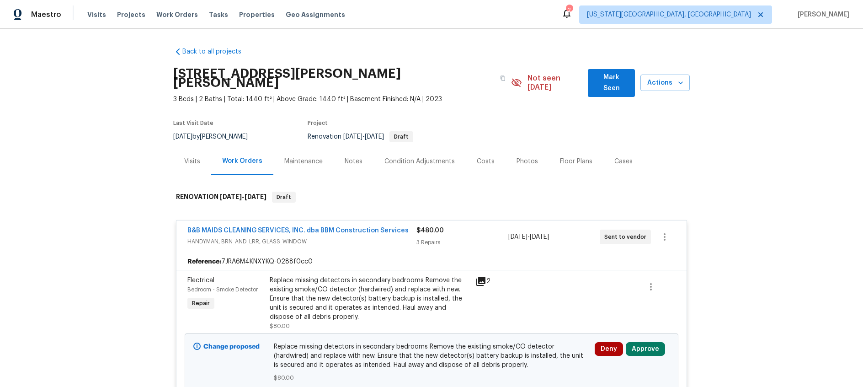
scroll to position [89, 0]
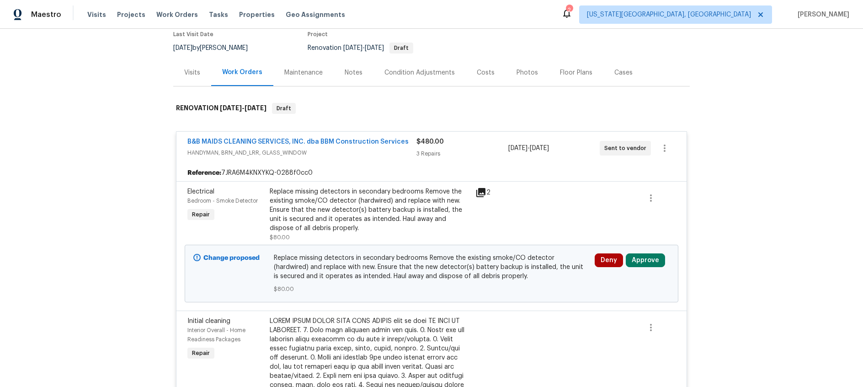
click at [483, 188] on icon at bounding box center [480, 192] width 9 height 9
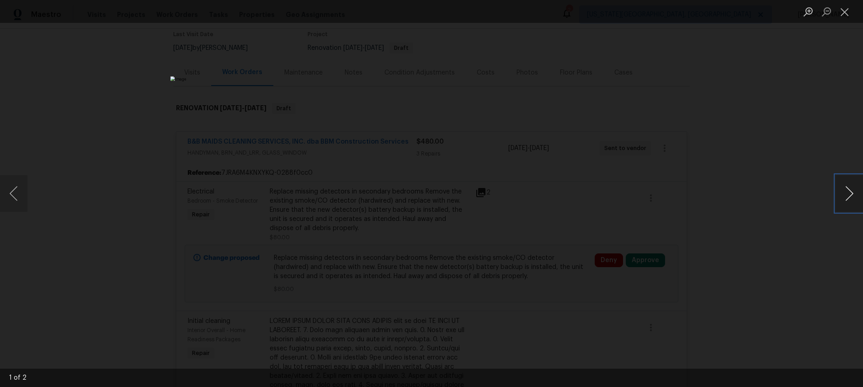
click at [845, 199] on button "Next image" at bounding box center [848, 193] width 27 height 37
click at [848, 12] on button "Close lightbox" at bounding box center [844, 12] width 18 height 16
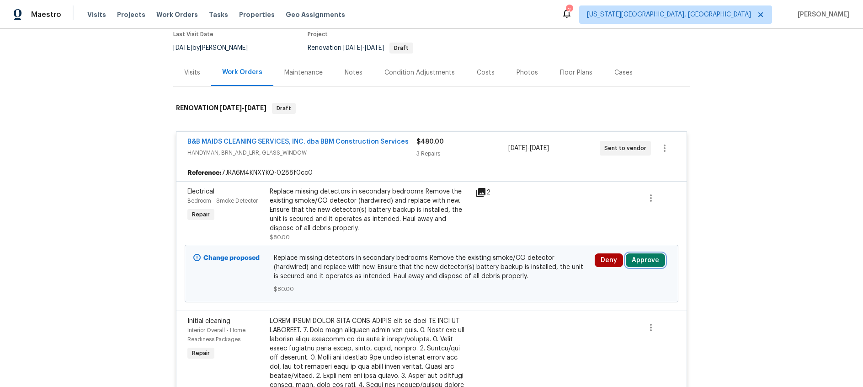
drag, startPoint x: 645, startPoint y: 253, endPoint x: 621, endPoint y: 251, distance: 23.4
click at [645, 253] on button "Approve" at bounding box center [645, 260] width 39 height 14
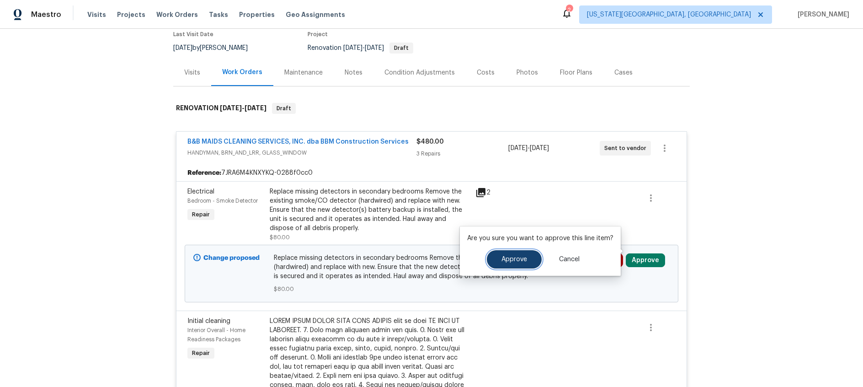
click at [522, 257] on span "Approve" at bounding box center [514, 259] width 26 height 7
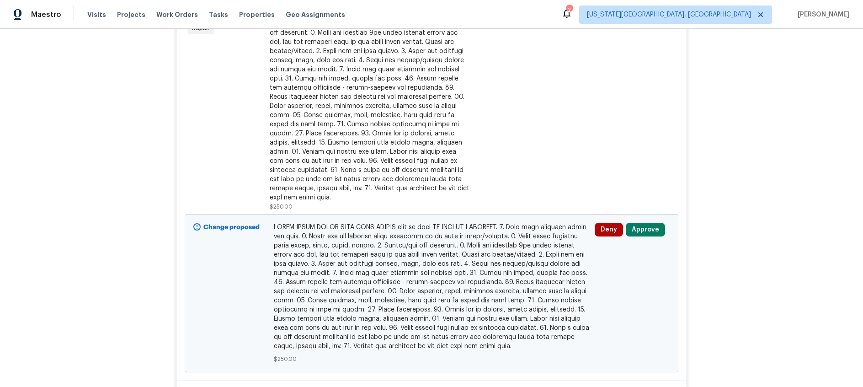
scroll to position [285, 0]
click at [650, 222] on button "Approve" at bounding box center [645, 229] width 39 height 14
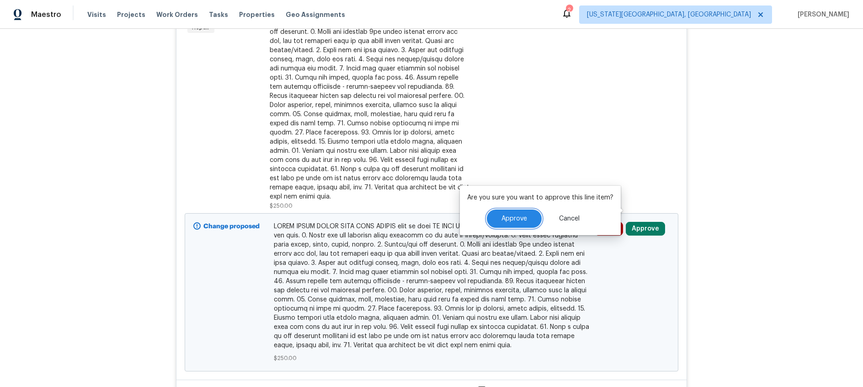
click at [509, 220] on span "Approve" at bounding box center [514, 218] width 26 height 7
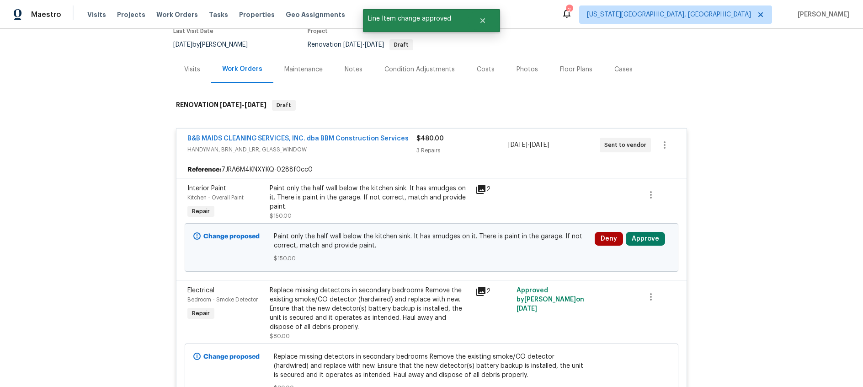
scroll to position [58, 0]
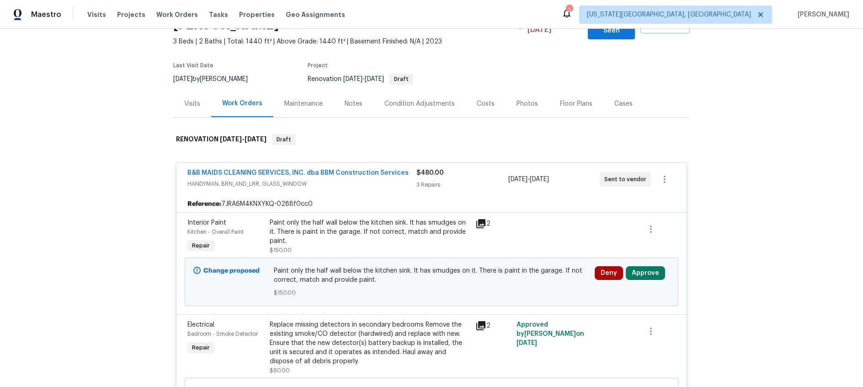
click at [480, 219] on icon at bounding box center [480, 223] width 9 height 9
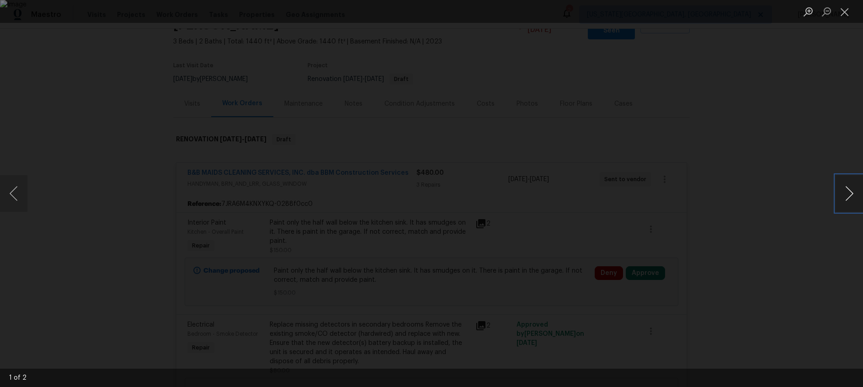
click at [850, 195] on button "Next image" at bounding box center [848, 193] width 27 height 37
click at [845, 12] on button "Close lightbox" at bounding box center [844, 12] width 18 height 16
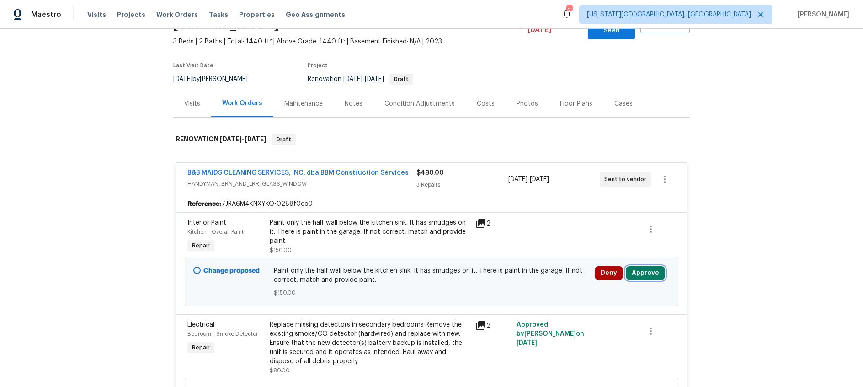
click at [647, 266] on button "Approve" at bounding box center [645, 273] width 39 height 14
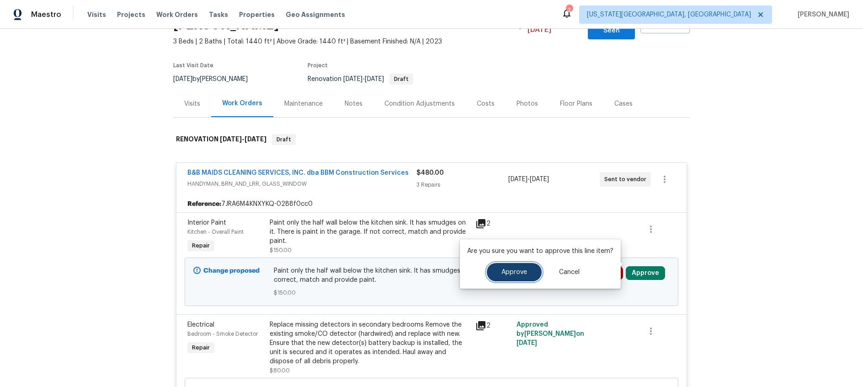
click at [513, 271] on span "Approve" at bounding box center [514, 272] width 26 height 7
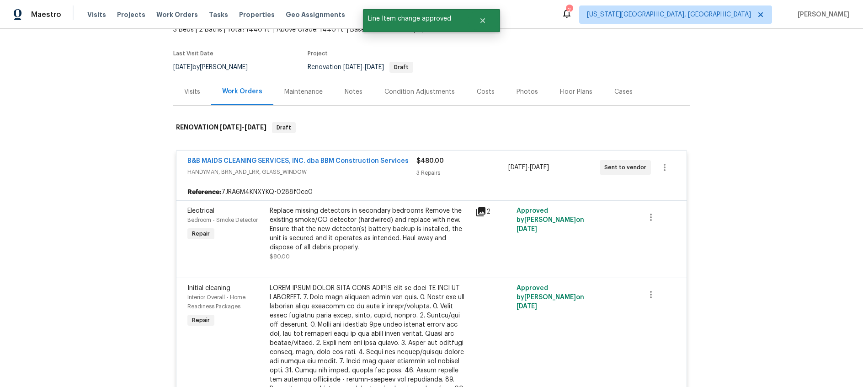
scroll to position [0, 0]
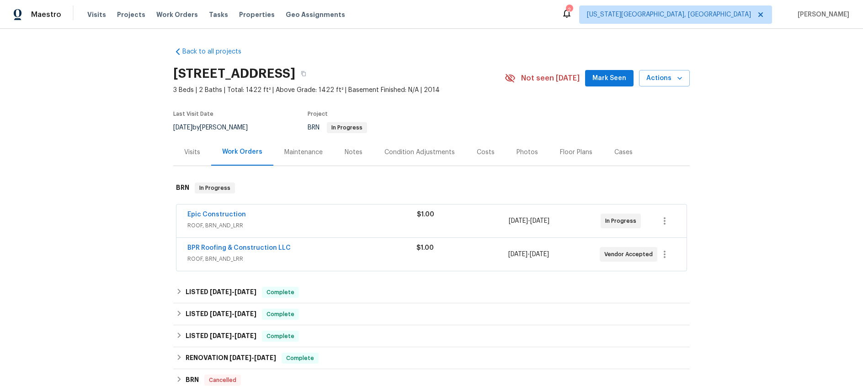
click at [351, 249] on div "BPR Roofing & Construction LLC" at bounding box center [301, 248] width 229 height 11
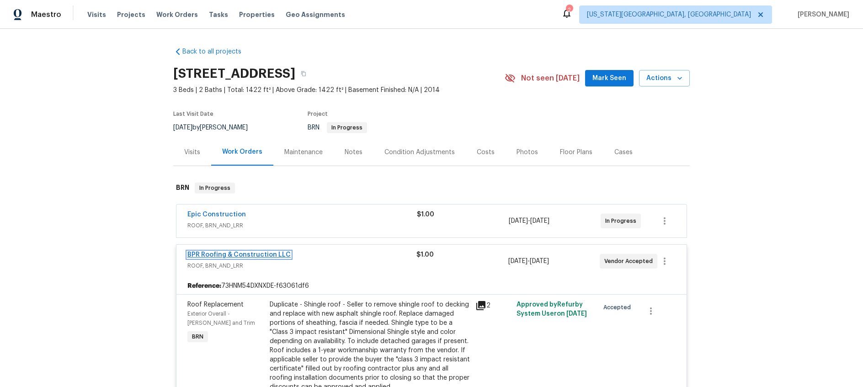
click at [258, 252] on link "BPR Roofing & Construction LLC" at bounding box center [238, 254] width 103 height 6
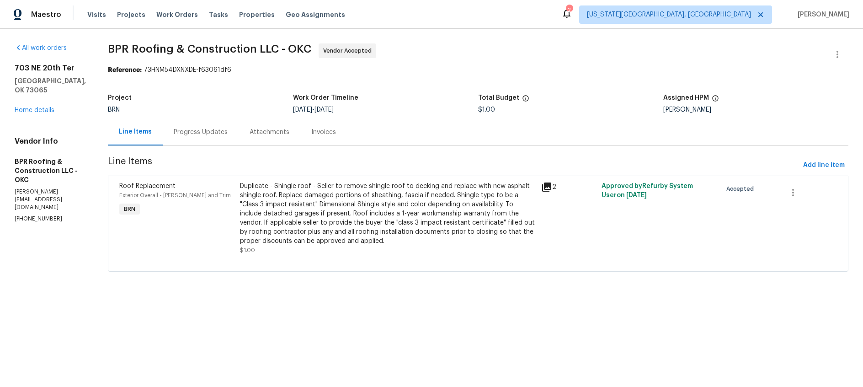
click at [194, 134] on div "Progress Updates" at bounding box center [201, 131] width 54 height 9
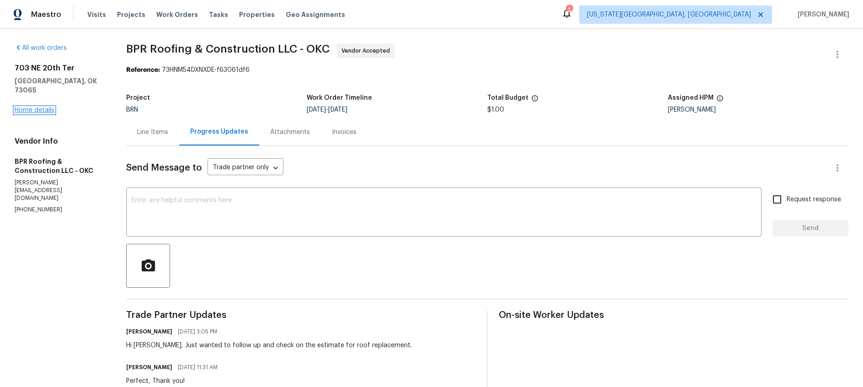
click at [37, 107] on link "Home details" at bounding box center [35, 110] width 40 height 6
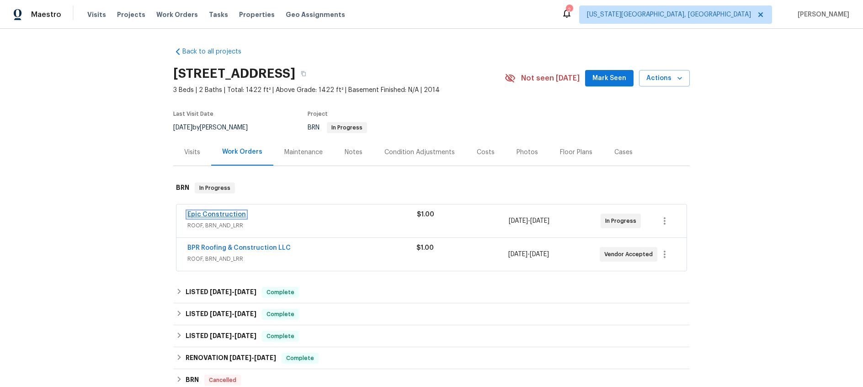
click at [227, 212] on link "Epic Construction" at bounding box center [216, 214] width 58 height 6
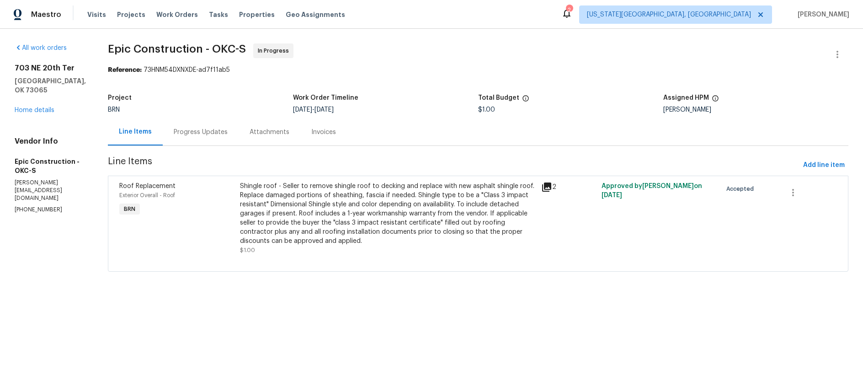
click at [165, 127] on div "Progress Updates" at bounding box center [201, 131] width 76 height 27
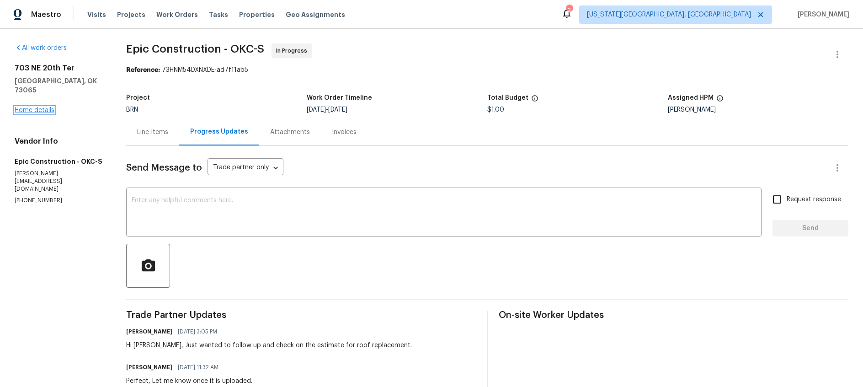
click at [31, 107] on link "Home details" at bounding box center [35, 110] width 40 height 6
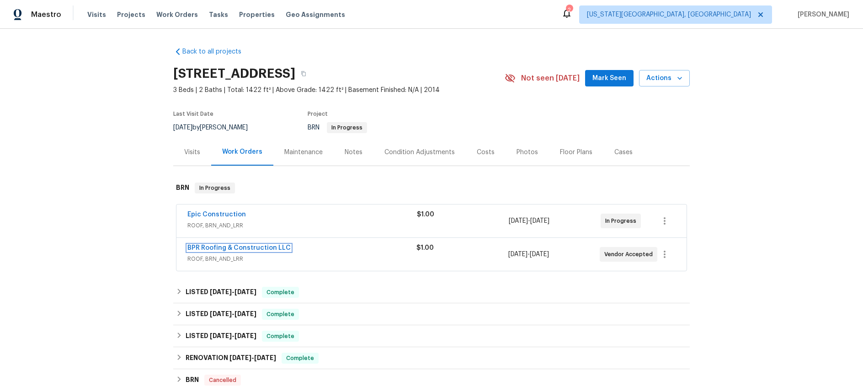
click at [269, 245] on link "BPR Roofing & Construction LLC" at bounding box center [238, 247] width 103 height 6
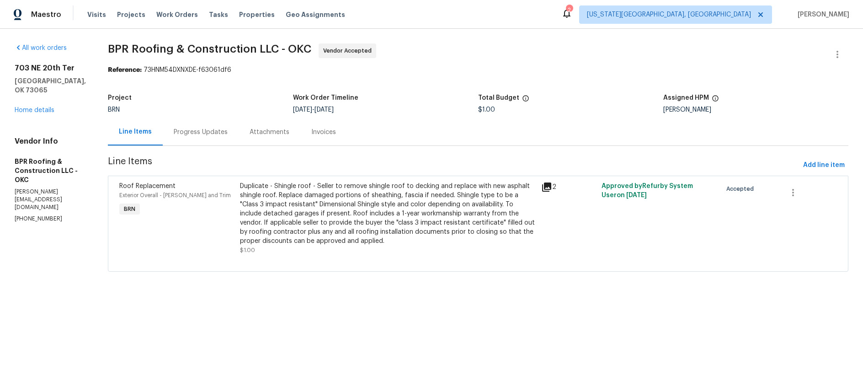
click at [179, 130] on div "Progress Updates" at bounding box center [201, 131] width 54 height 9
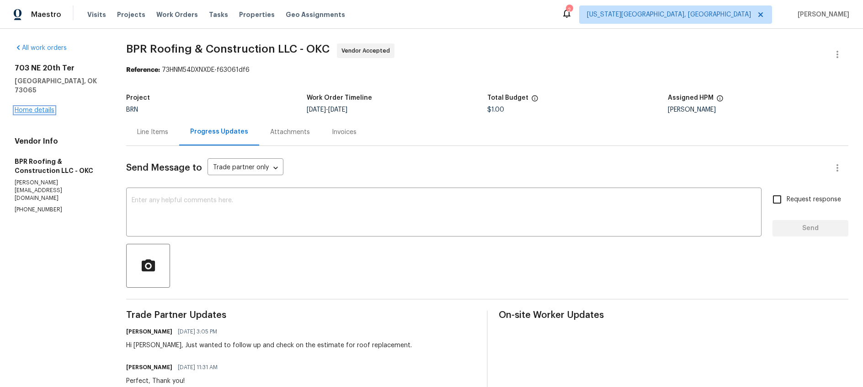
click at [42, 107] on link "Home details" at bounding box center [35, 110] width 40 height 6
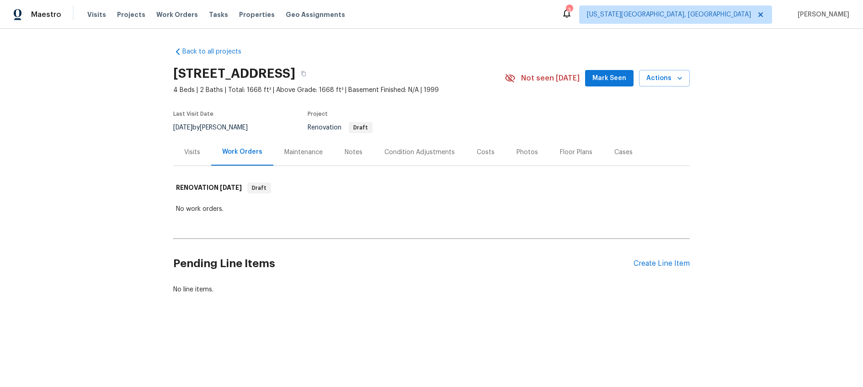
click at [194, 149] on div "Visits" at bounding box center [192, 152] width 16 height 9
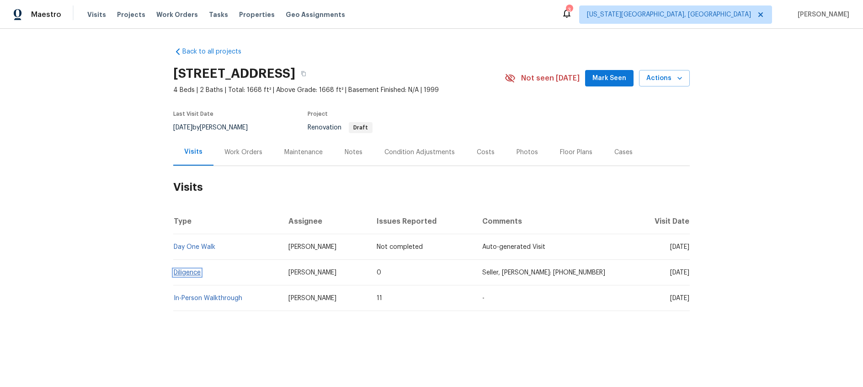
click at [201, 274] on link "Diligence" at bounding box center [187, 272] width 27 height 6
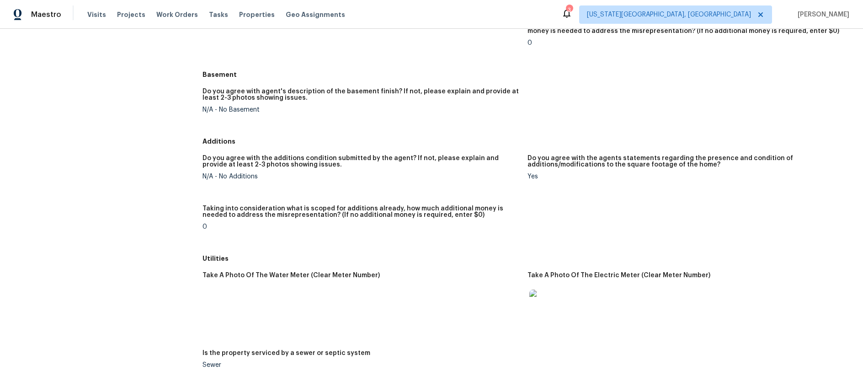
scroll to position [1129, 0]
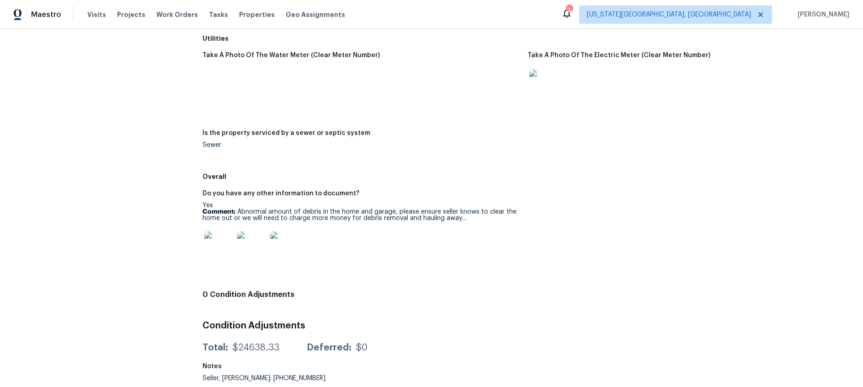
click at [216, 246] on img at bounding box center [218, 245] width 29 height 29
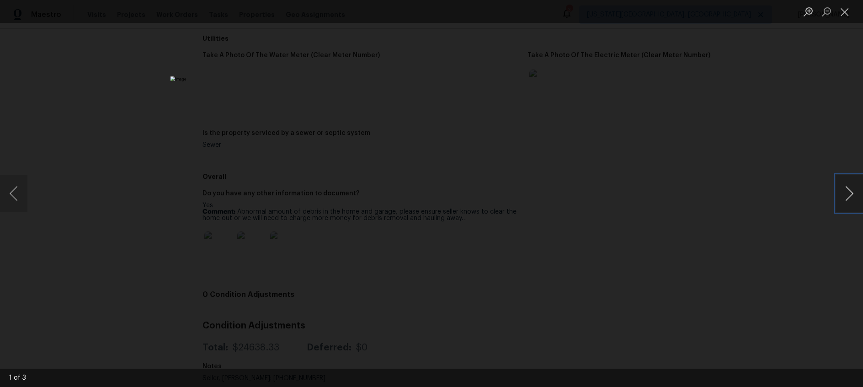
click at [838, 191] on button "Next image" at bounding box center [848, 193] width 27 height 37
click at [847, 13] on button "Close lightbox" at bounding box center [844, 12] width 18 height 16
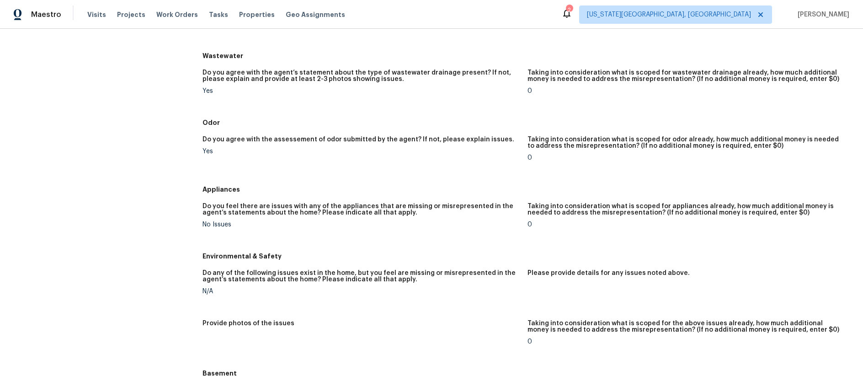
scroll to position [0, 0]
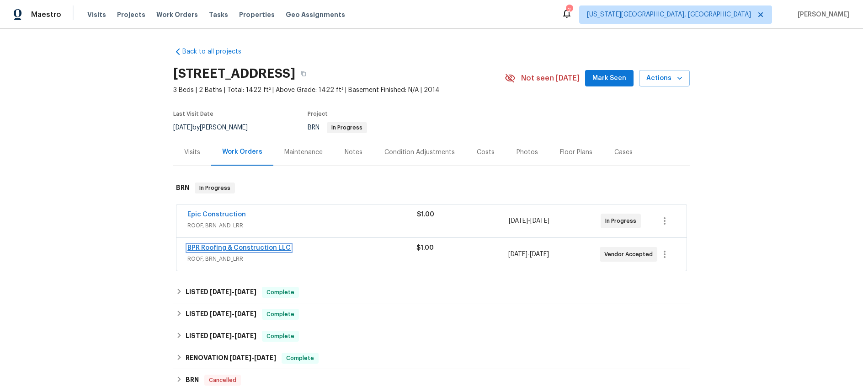
click at [247, 246] on link "BPR Roofing & Construction LLC" at bounding box center [238, 247] width 103 height 6
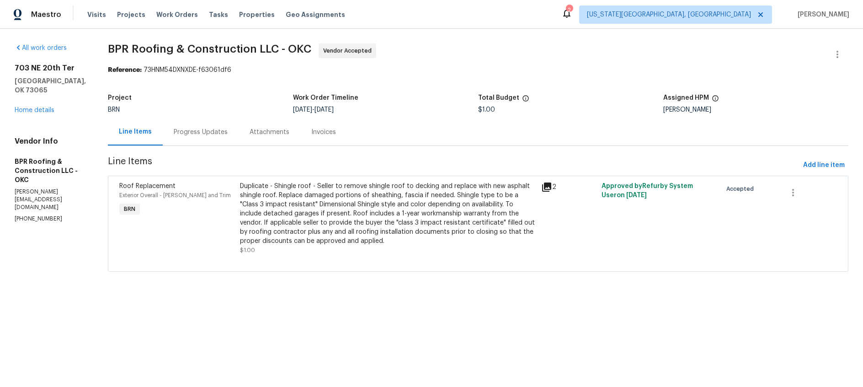
click at [201, 136] on div "Progress Updates" at bounding box center [201, 131] width 54 height 9
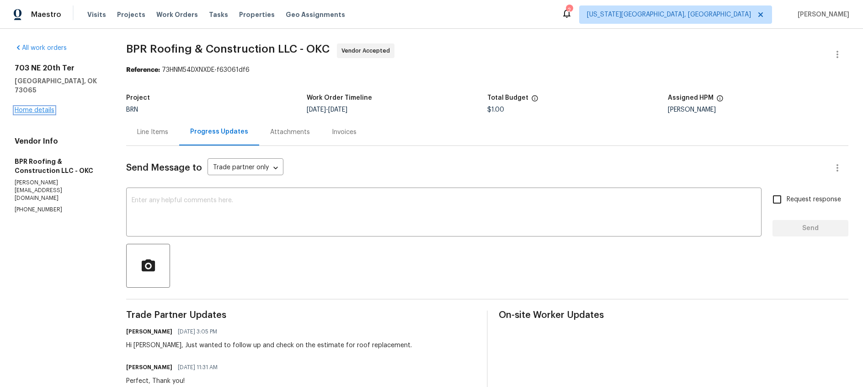
click at [36, 107] on link "Home details" at bounding box center [35, 110] width 40 height 6
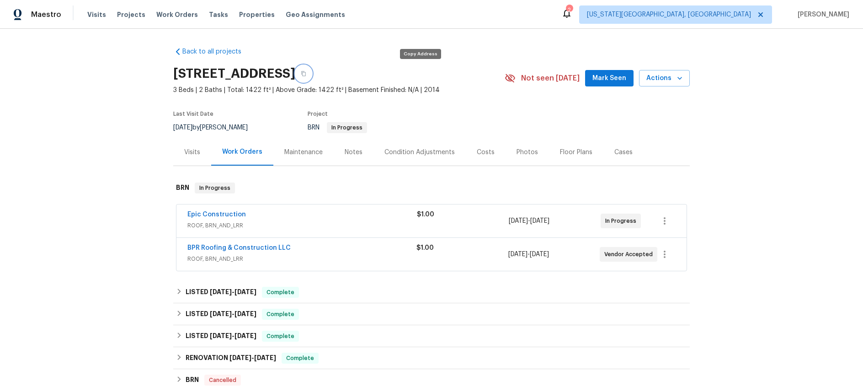
click at [306, 74] on icon "button" at bounding box center [303, 73] width 5 height 5
